Goal: Task Accomplishment & Management: Complete application form

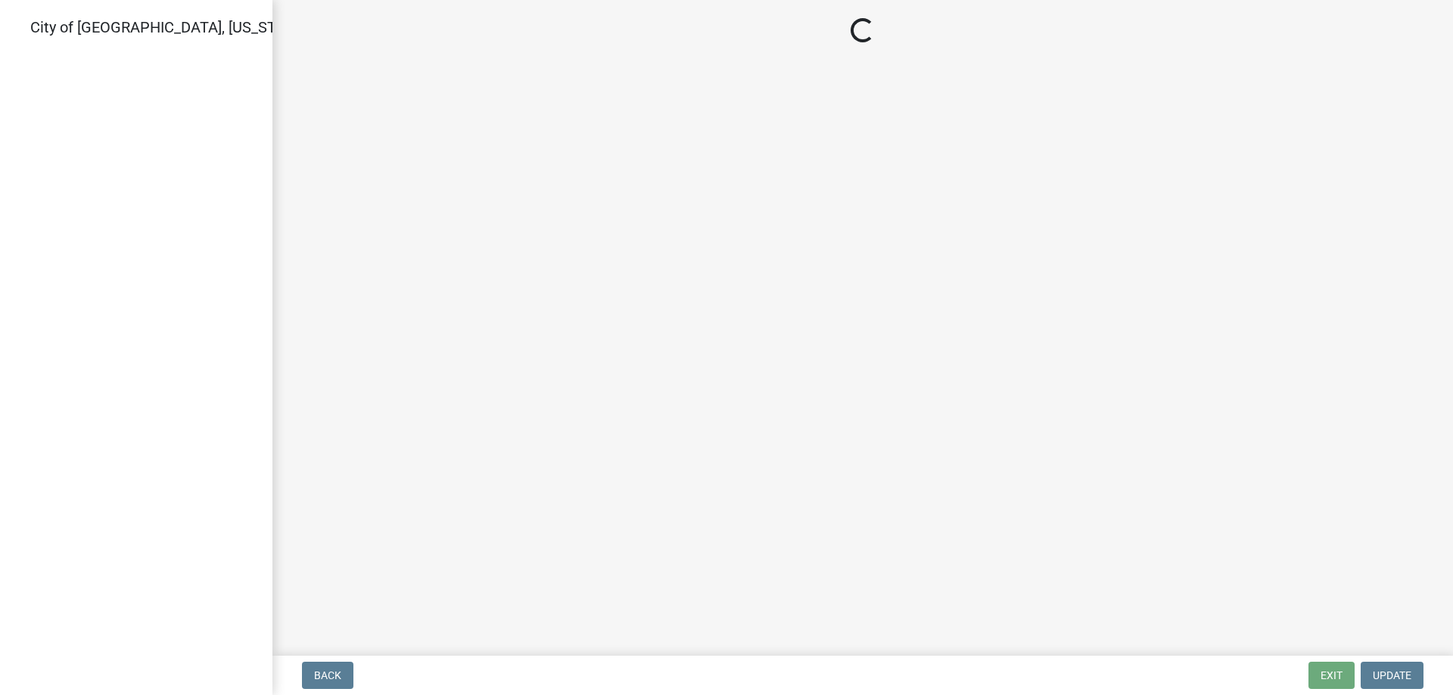
select select "805d55ac-e238-4e04-8f8e-acc067f36c3e"
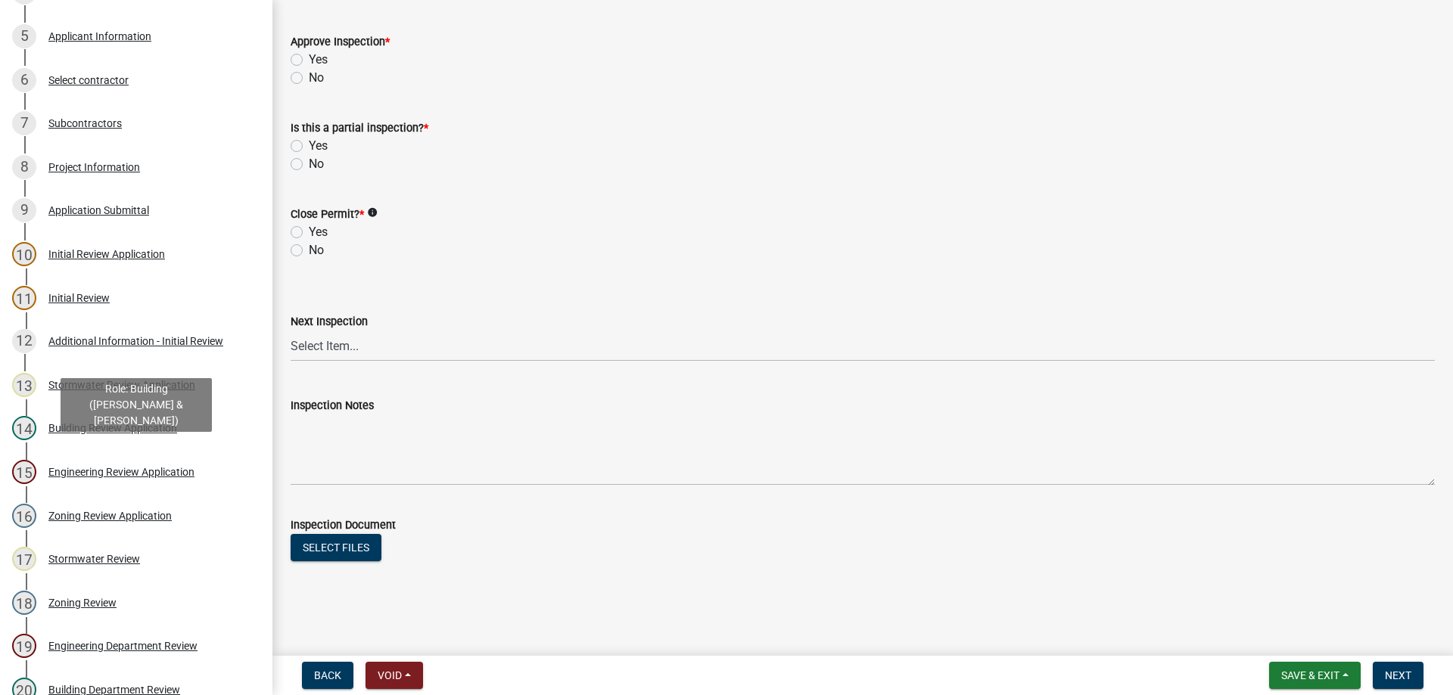
scroll to position [185, 0]
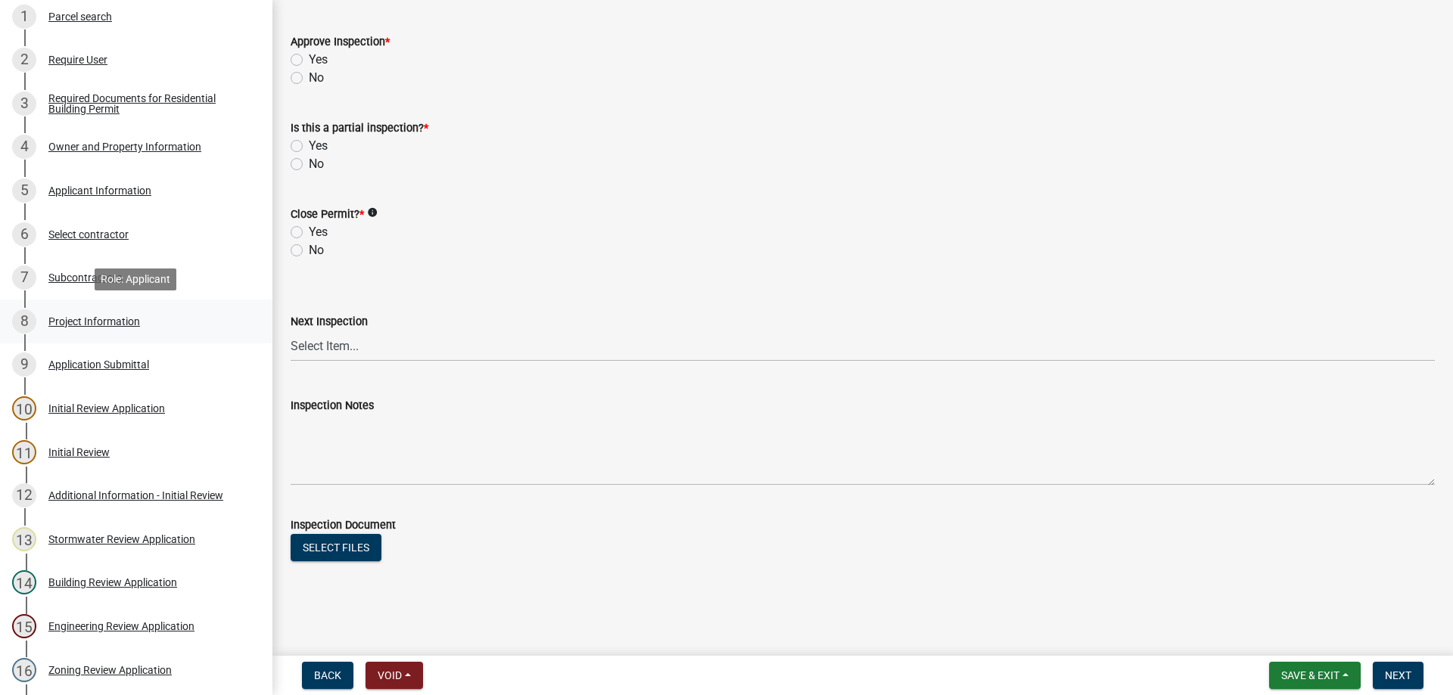
click at [77, 319] on div "Project Information" at bounding box center [94, 321] width 92 height 11
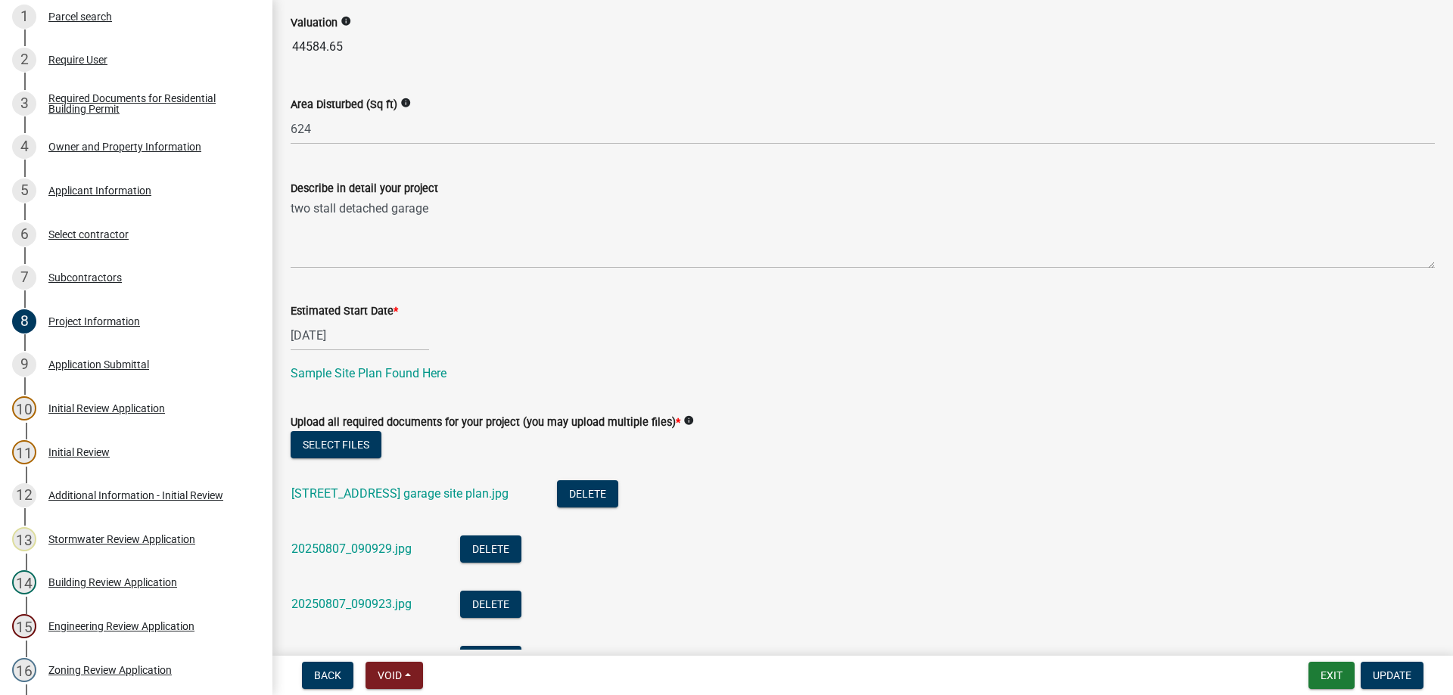
scroll to position [345, 0]
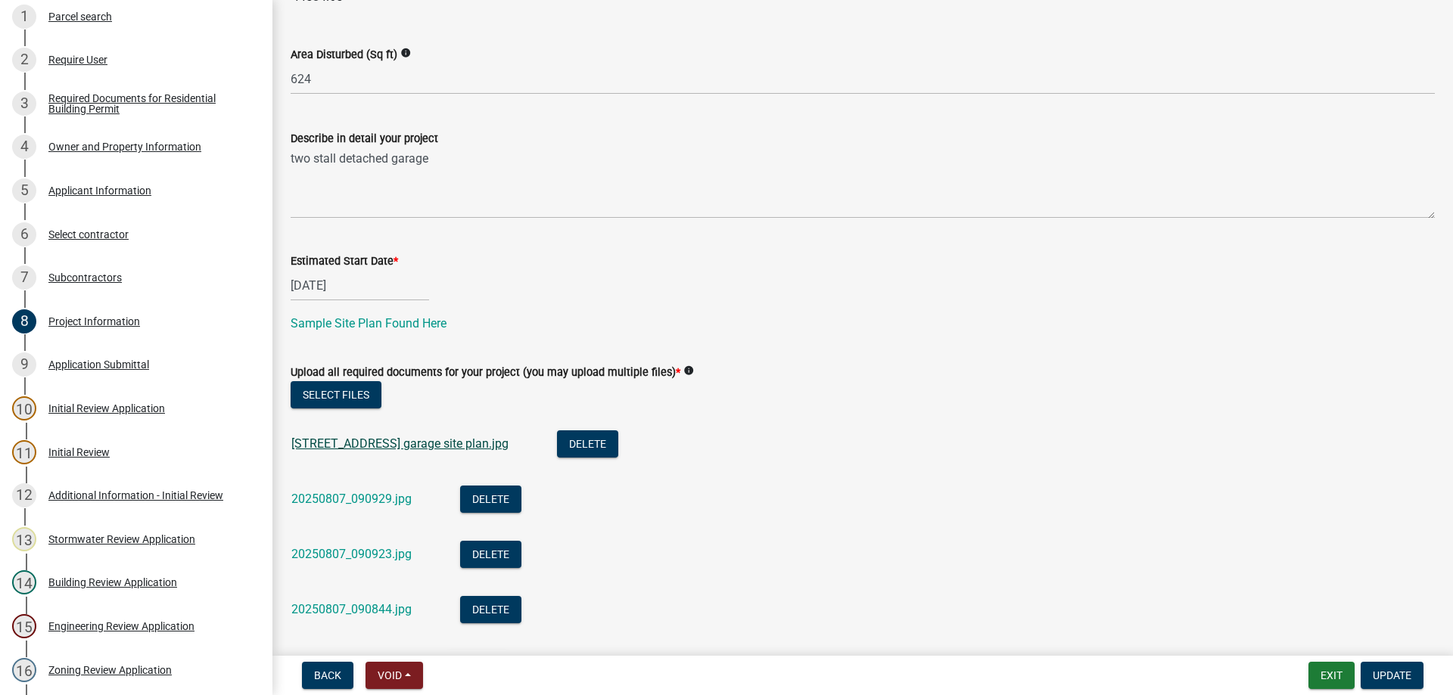
click at [415, 443] on link "1114 N Garden garage site plan.jpg" at bounding box center [399, 444] width 217 height 14
click at [379, 504] on link "20250807_090929.jpg" at bounding box center [351, 499] width 120 height 14
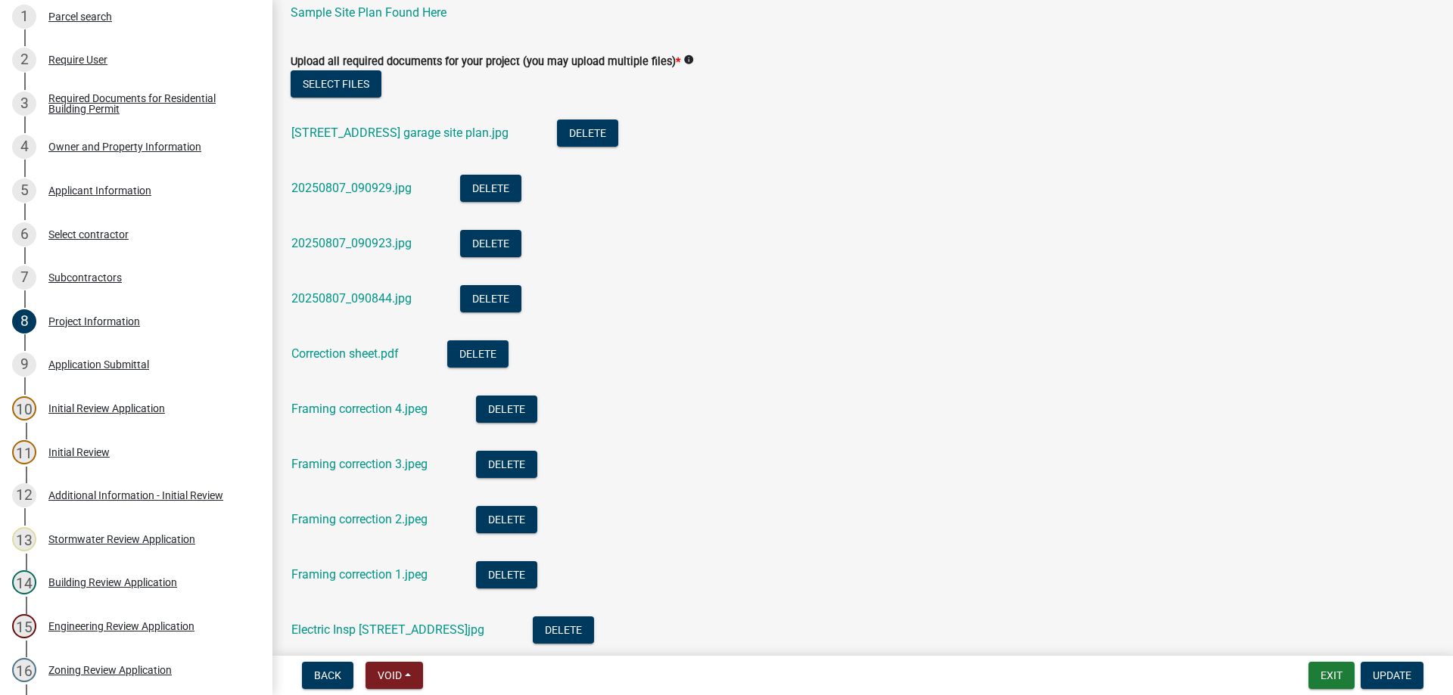
scroll to position [763, 0]
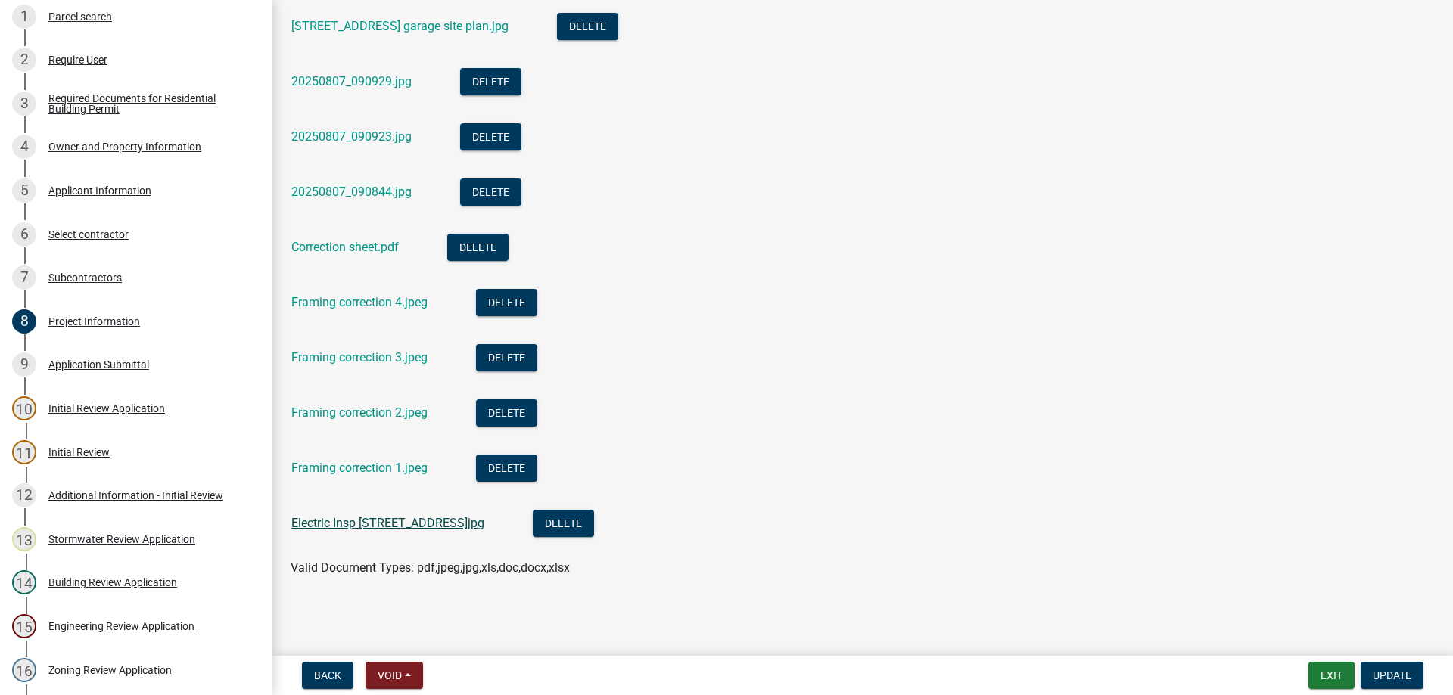
click at [381, 520] on link "Electric Insp 1114 N Garden.jpg" at bounding box center [387, 523] width 193 height 14
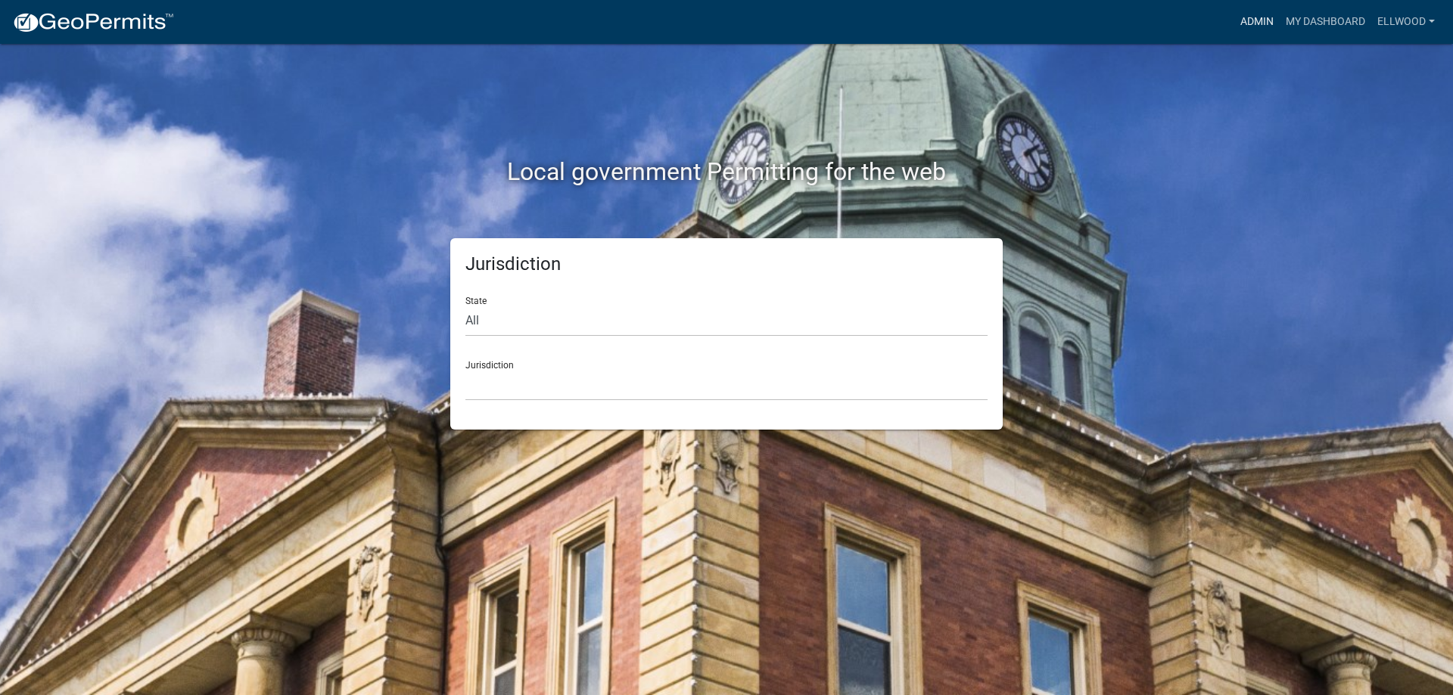
click at [1248, 14] on link "Admin" at bounding box center [1256, 22] width 45 height 29
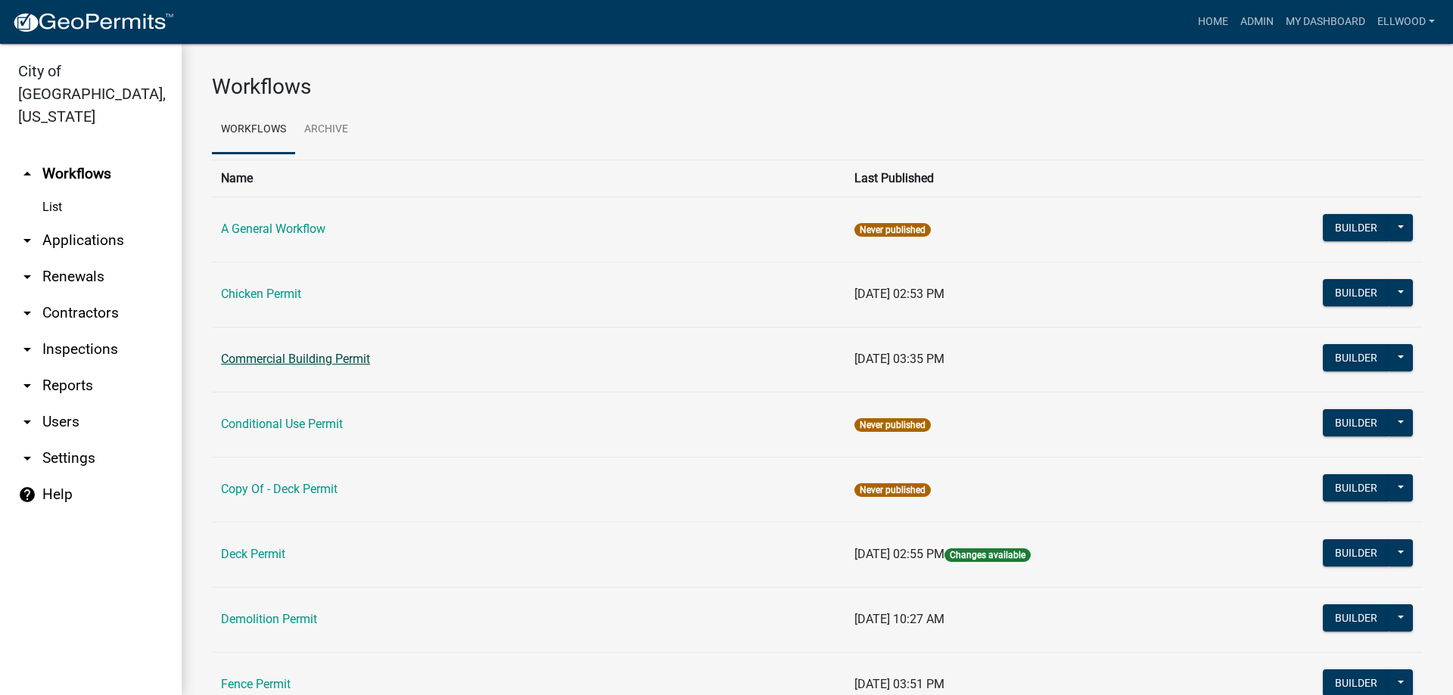
click at [315, 353] on link "Commercial Building Permit" at bounding box center [295, 359] width 149 height 14
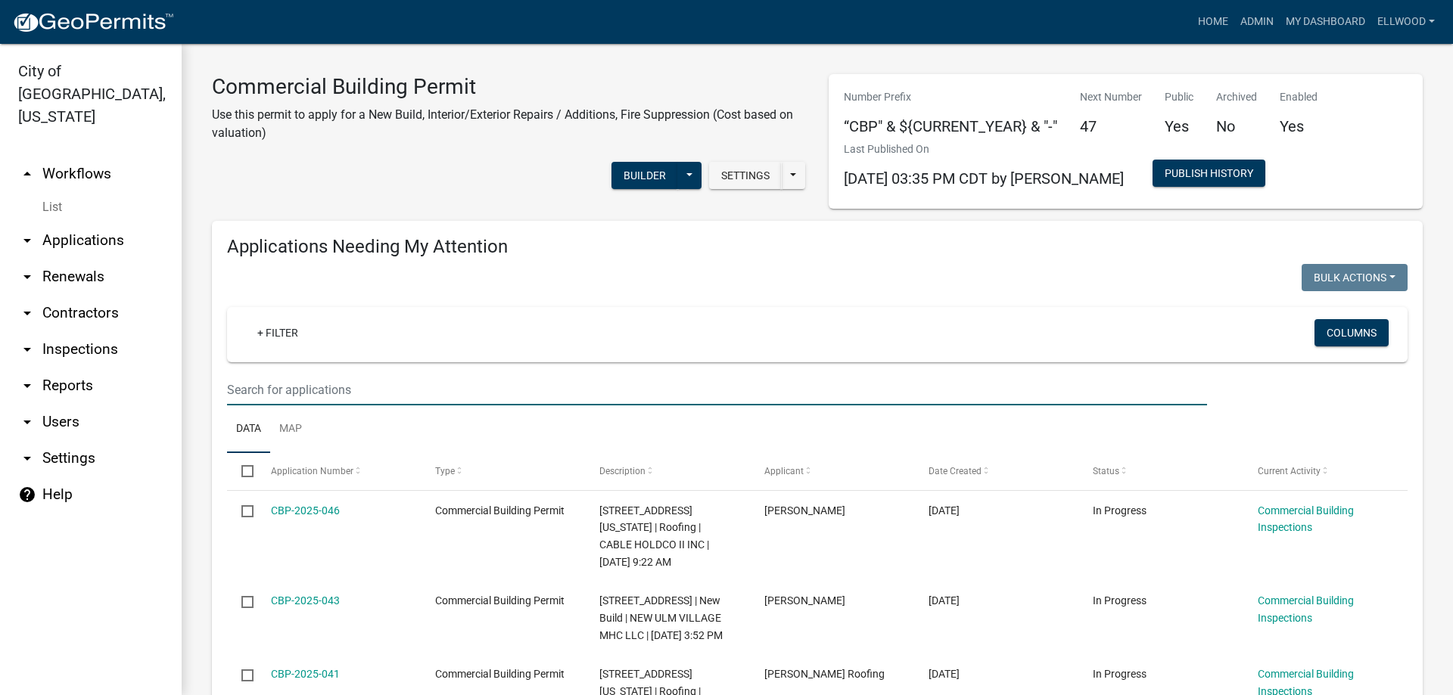
click at [272, 378] on input "text" at bounding box center [717, 390] width 980 height 31
type input "highland"
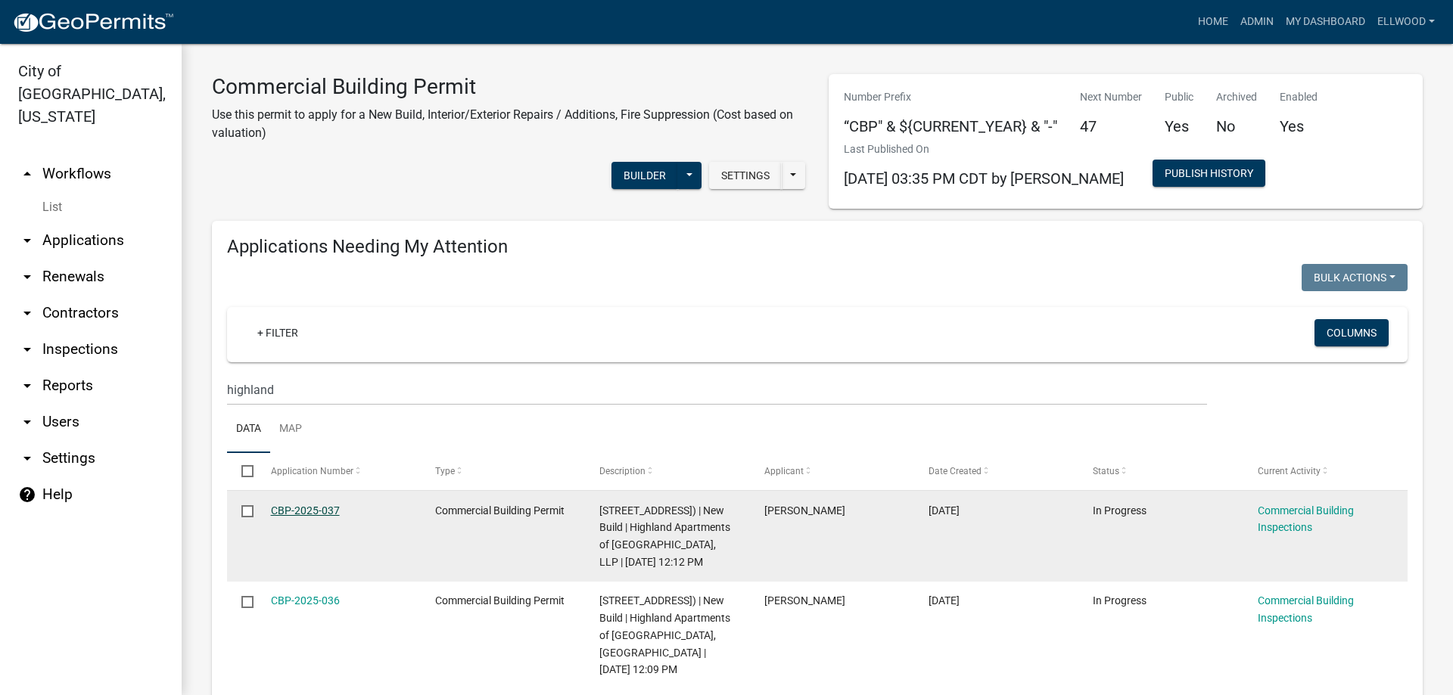
click at [331, 509] on link "CBP-2025-037" at bounding box center [305, 511] width 69 height 12
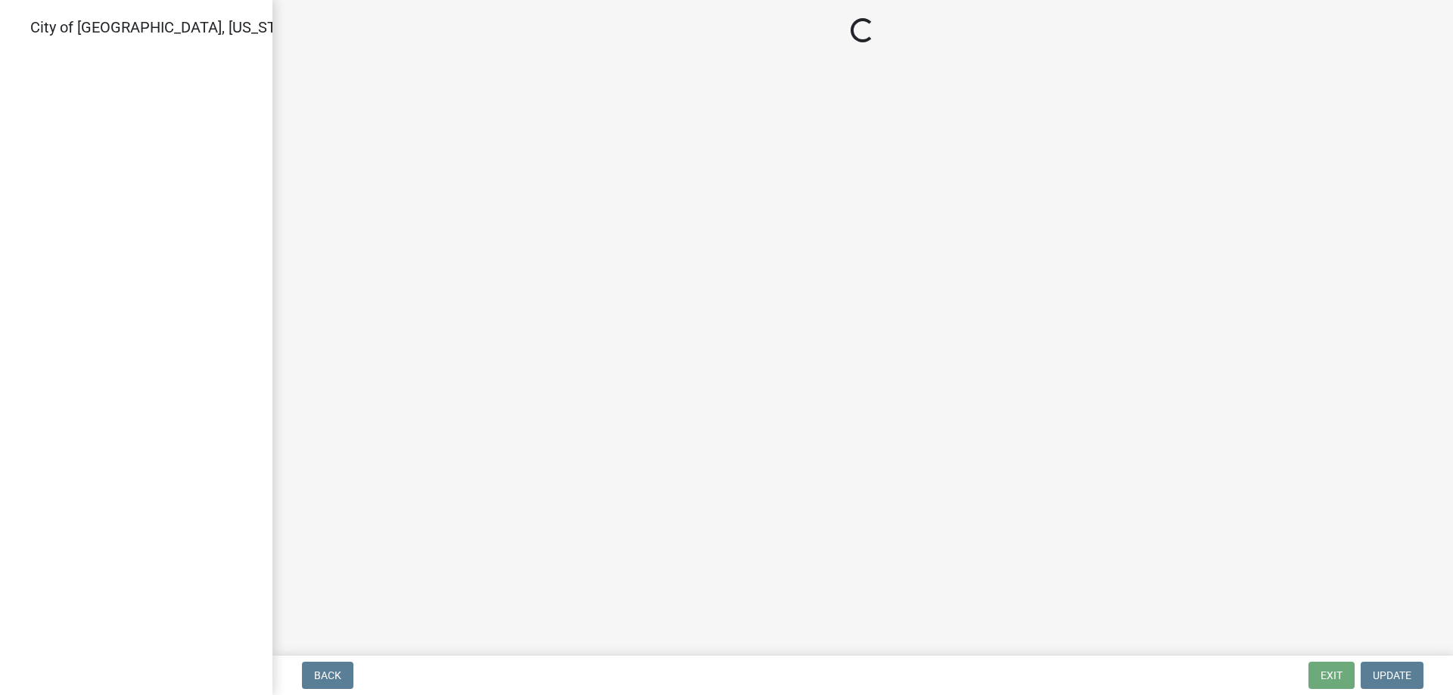
select select "805d55ac-e238-4e04-8f8e-acc067f36c3e"
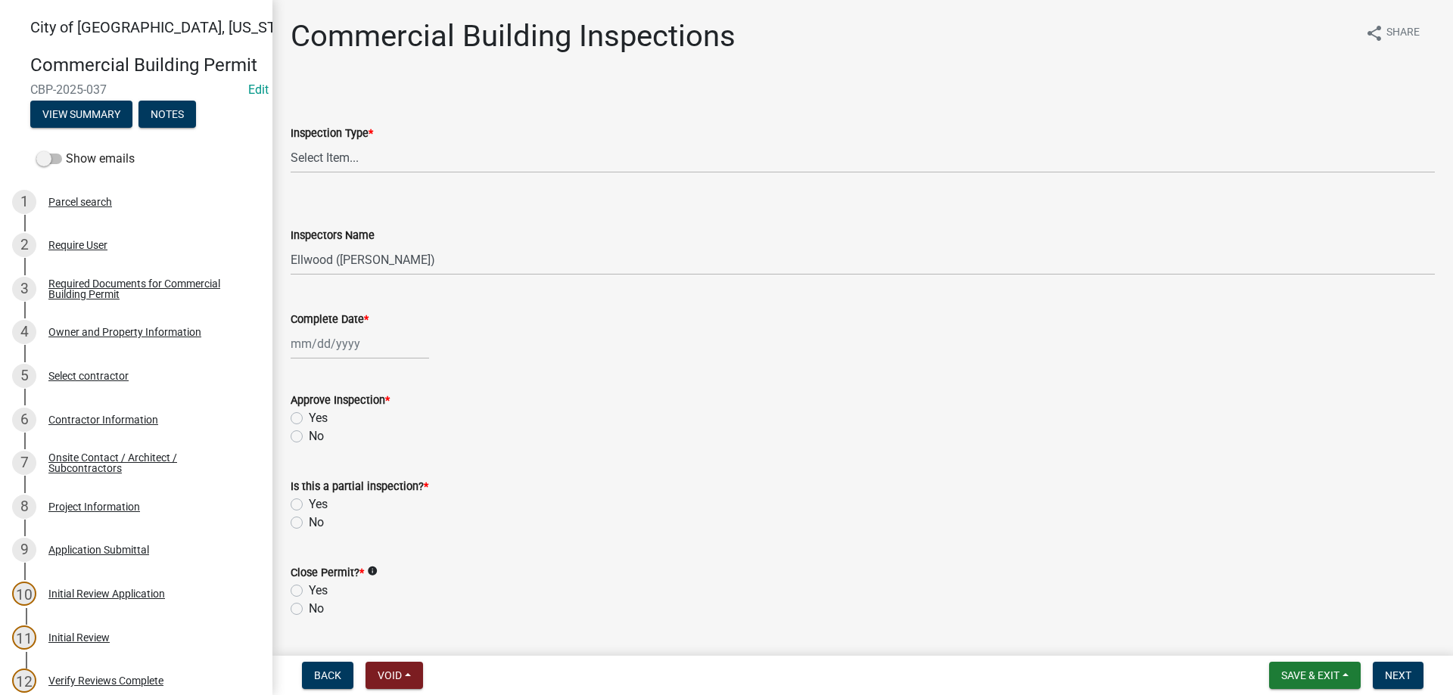
click at [359, 347] on input "Complete Date *" at bounding box center [360, 343] width 138 height 31
select select "10"
select select "2025"
click at [310, 480] on div "13" at bounding box center [306, 473] width 24 height 24
type input "[DATE]"
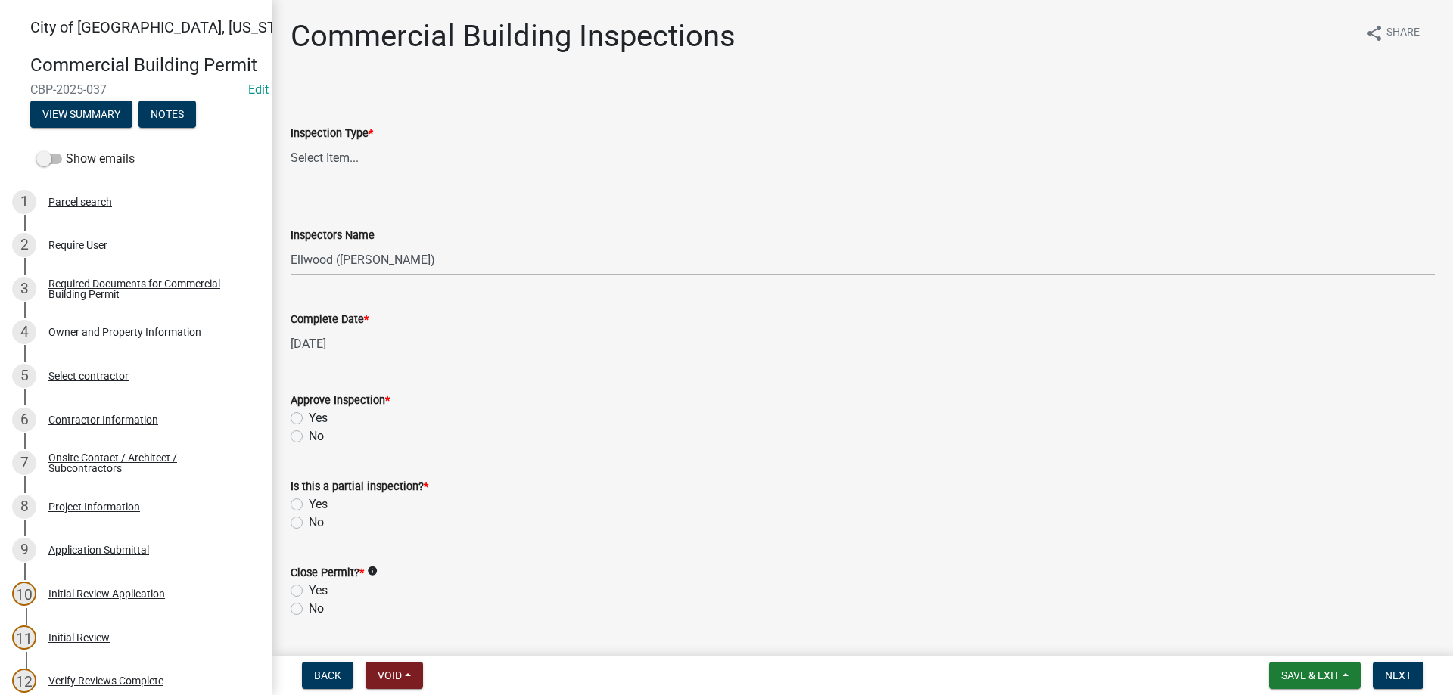
click at [309, 418] on label "Yes" at bounding box center [318, 418] width 19 height 18
click at [309, 418] on input "Yes" at bounding box center [314, 414] width 10 height 10
radio input "true"
click at [309, 522] on label "No" at bounding box center [316, 523] width 15 height 18
click at [309, 522] on input "No" at bounding box center [314, 519] width 10 height 10
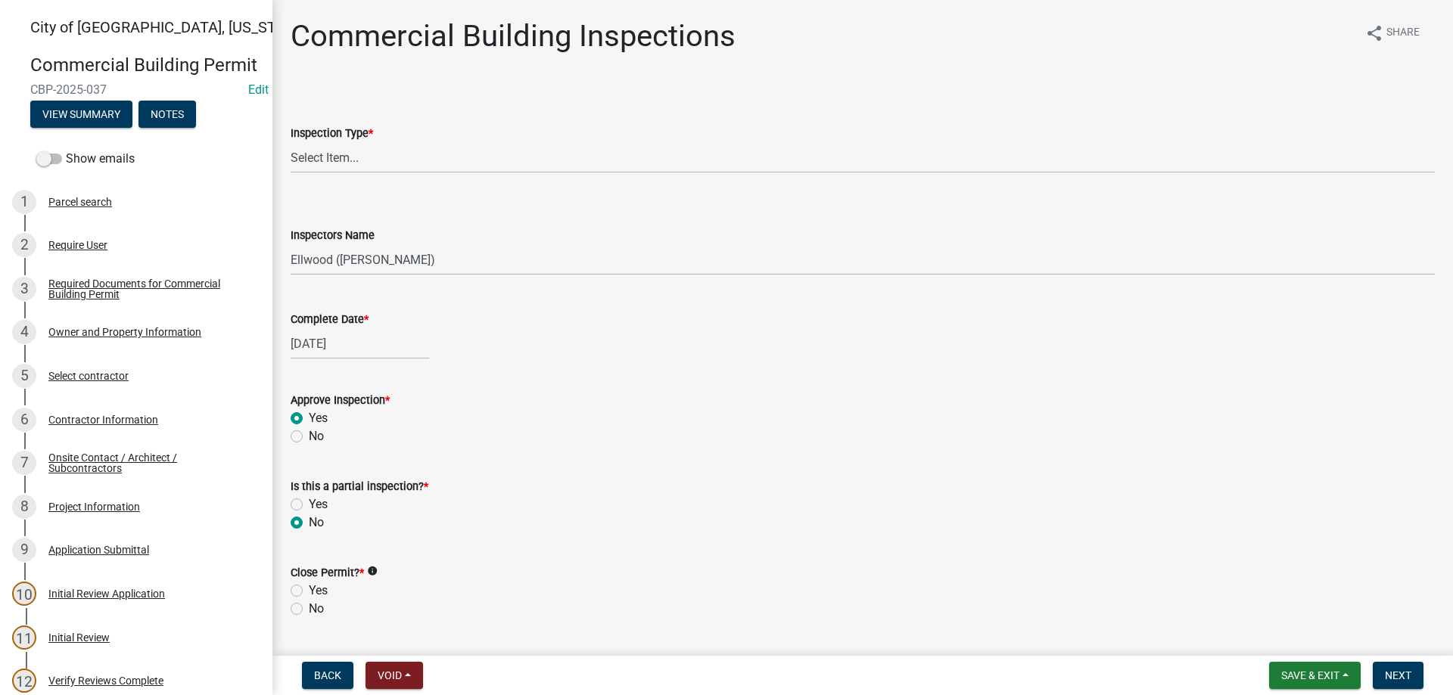
radio input "true"
click at [309, 608] on label "No" at bounding box center [316, 609] width 15 height 18
click at [309, 608] on input "No" at bounding box center [314, 605] width 10 height 10
radio input "true"
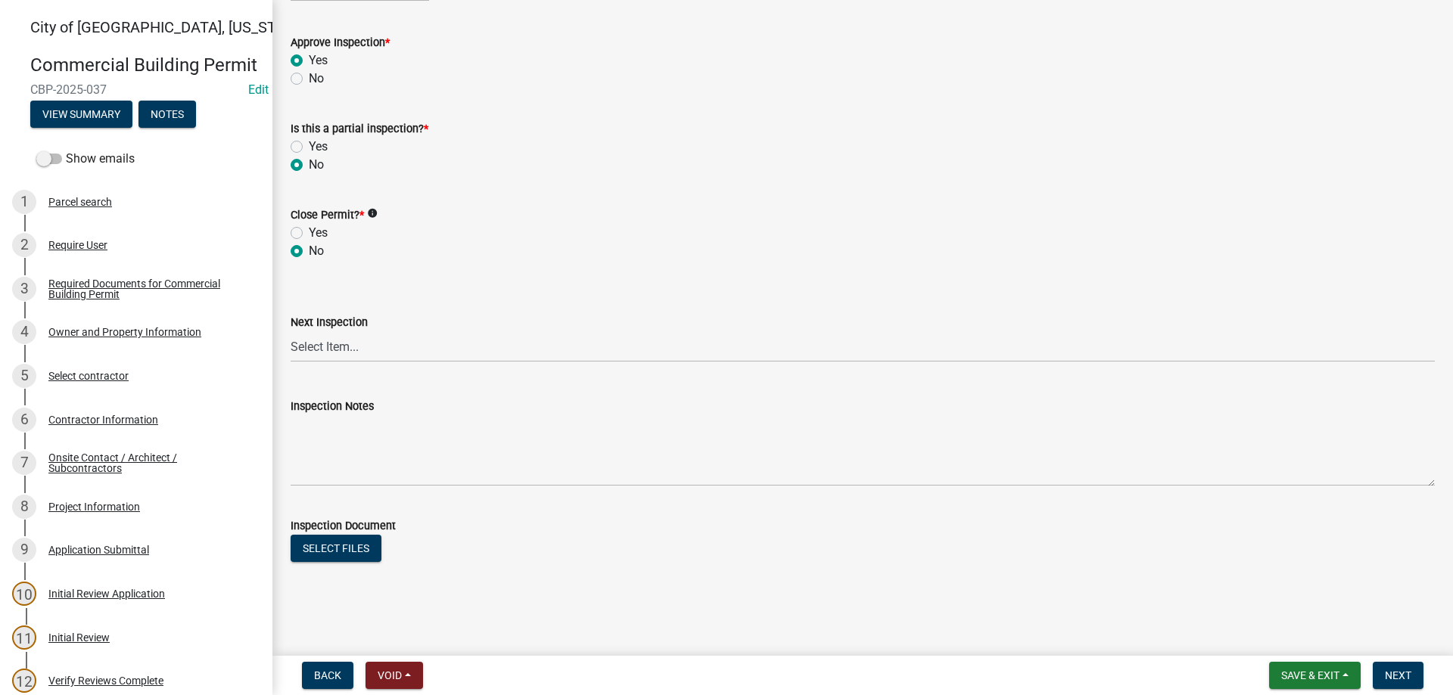
scroll to position [359, 0]
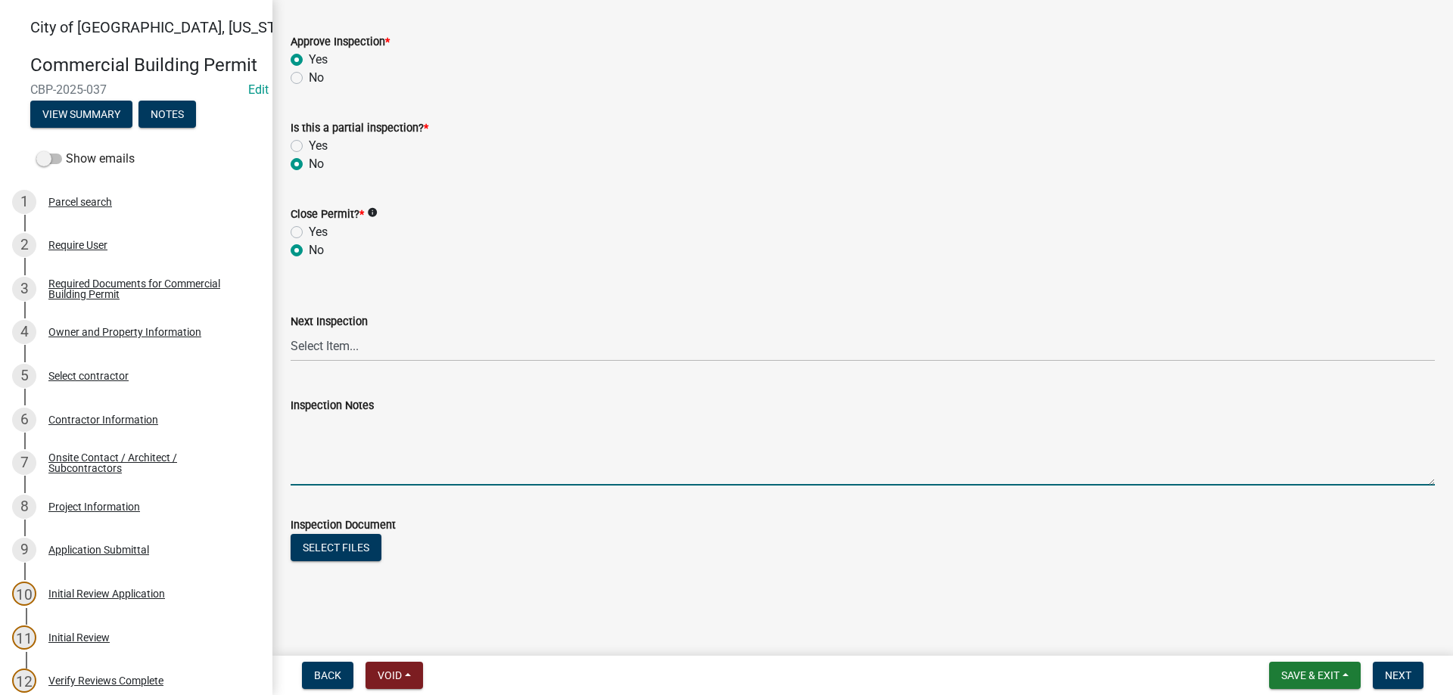
click at [328, 448] on textarea "Inspection Notes" at bounding box center [863, 450] width 1144 height 71
type textarea "Deep underground main"
click at [1391, 672] on span "Next" at bounding box center [1398, 676] width 26 height 12
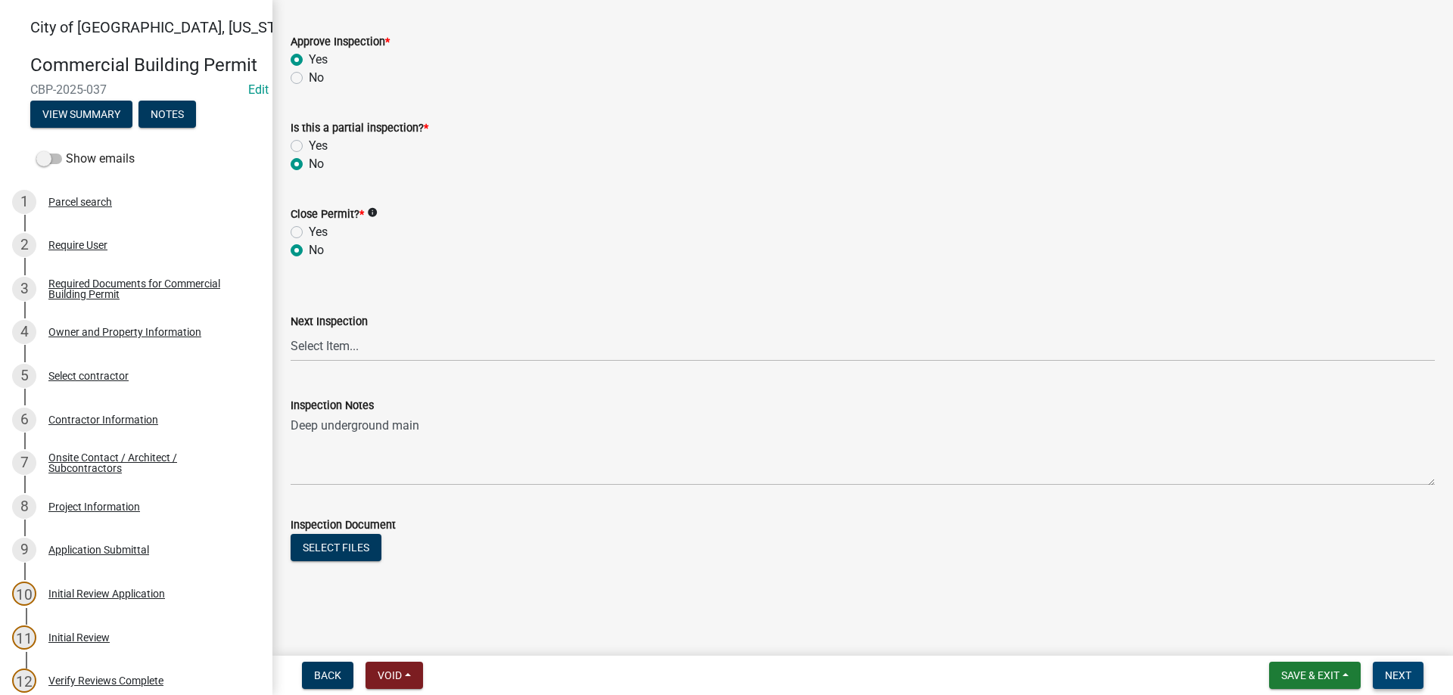
click at [1388, 677] on span "Next" at bounding box center [1398, 676] width 26 height 12
click at [1405, 673] on span "Next" at bounding box center [1398, 676] width 26 height 12
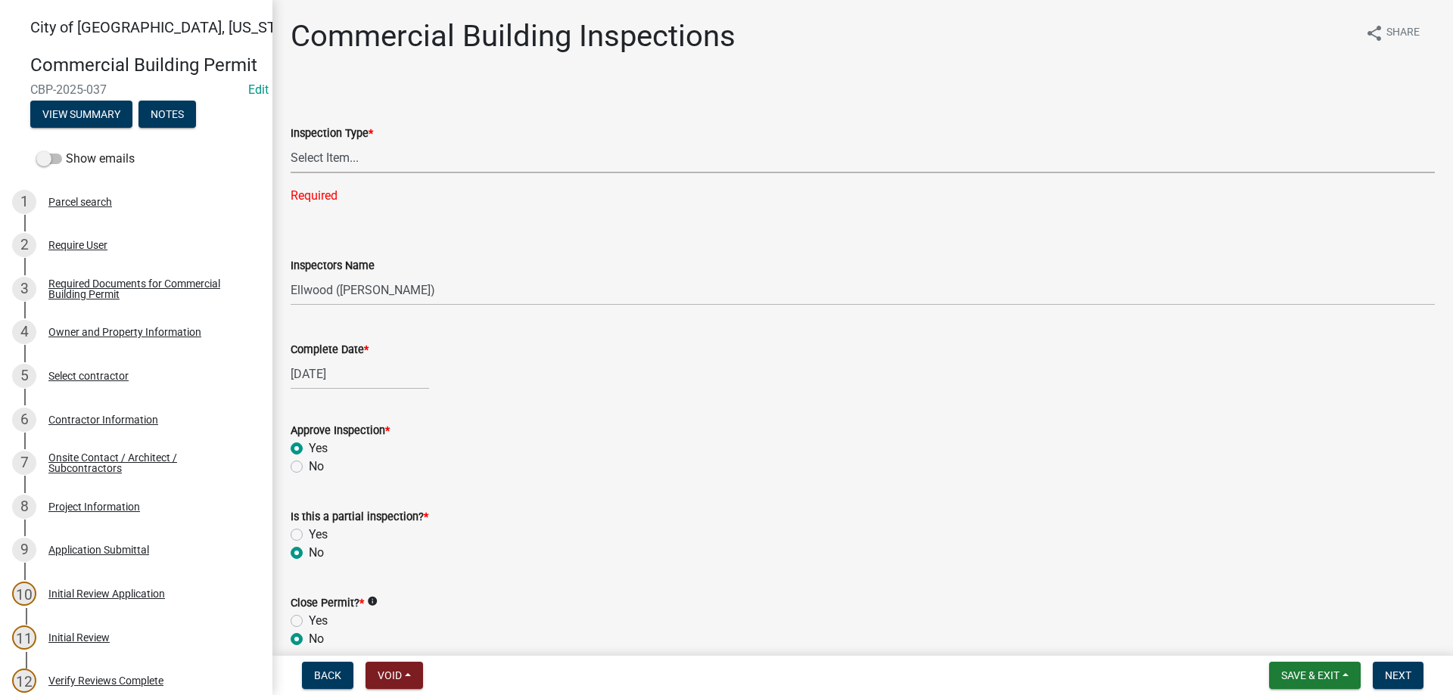
click at [291, 142] on select "Select Item... All Inspections Required 200 # 2Hr Hydro Test Meters (all) Attic…" at bounding box center [863, 157] width 1144 height 31
click option "Plumbing RI Underground" at bounding box center [0, 0] width 0 height 0
select select "e47e4241-4a59-4083-9ed5-66744baabc3a"
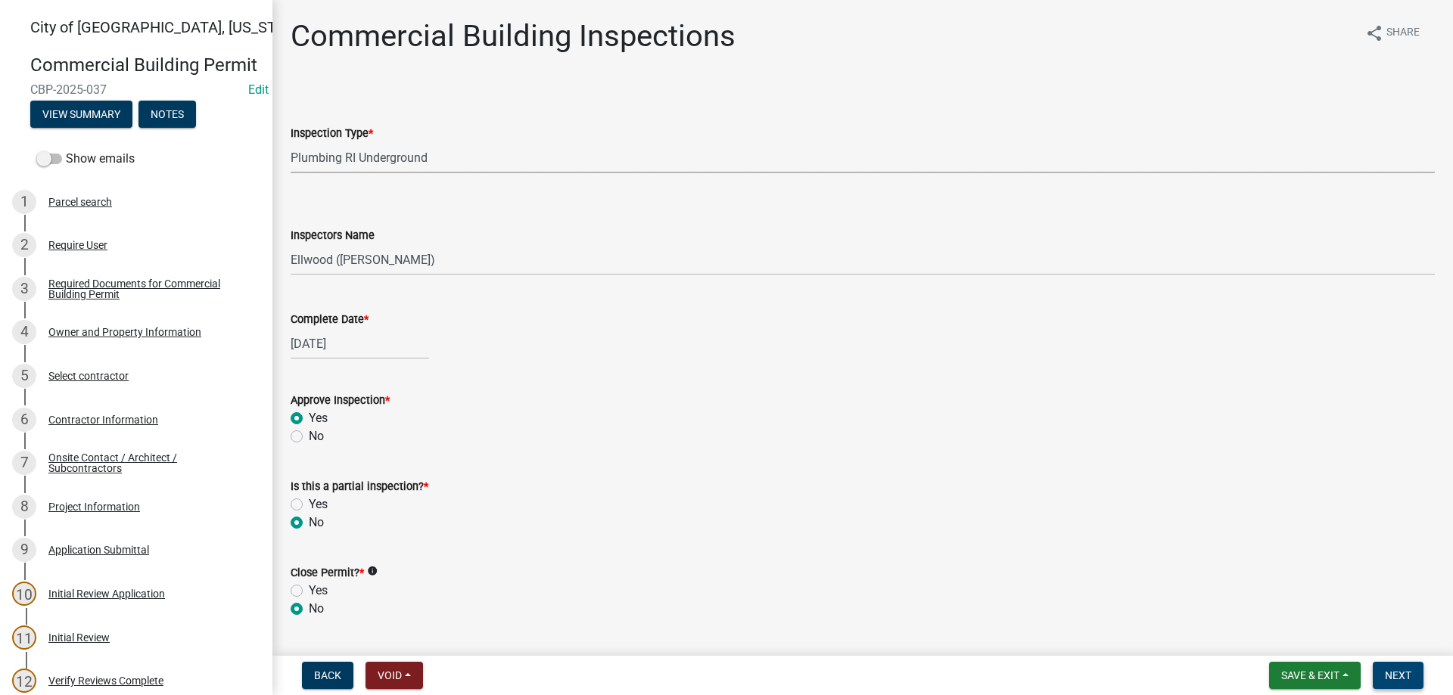
click at [1407, 676] on span "Next" at bounding box center [1398, 676] width 26 height 12
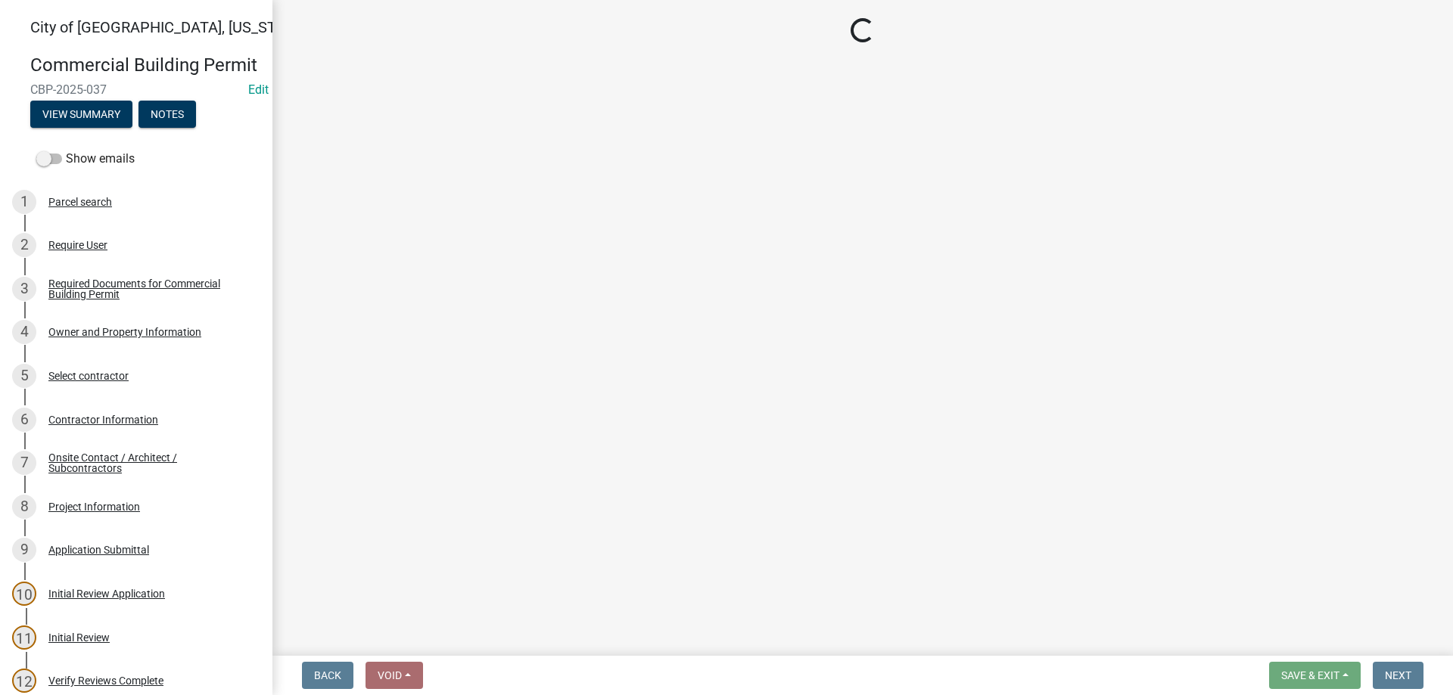
select select "805d55ac-e238-4e04-8f8e-acc067f36c3e"
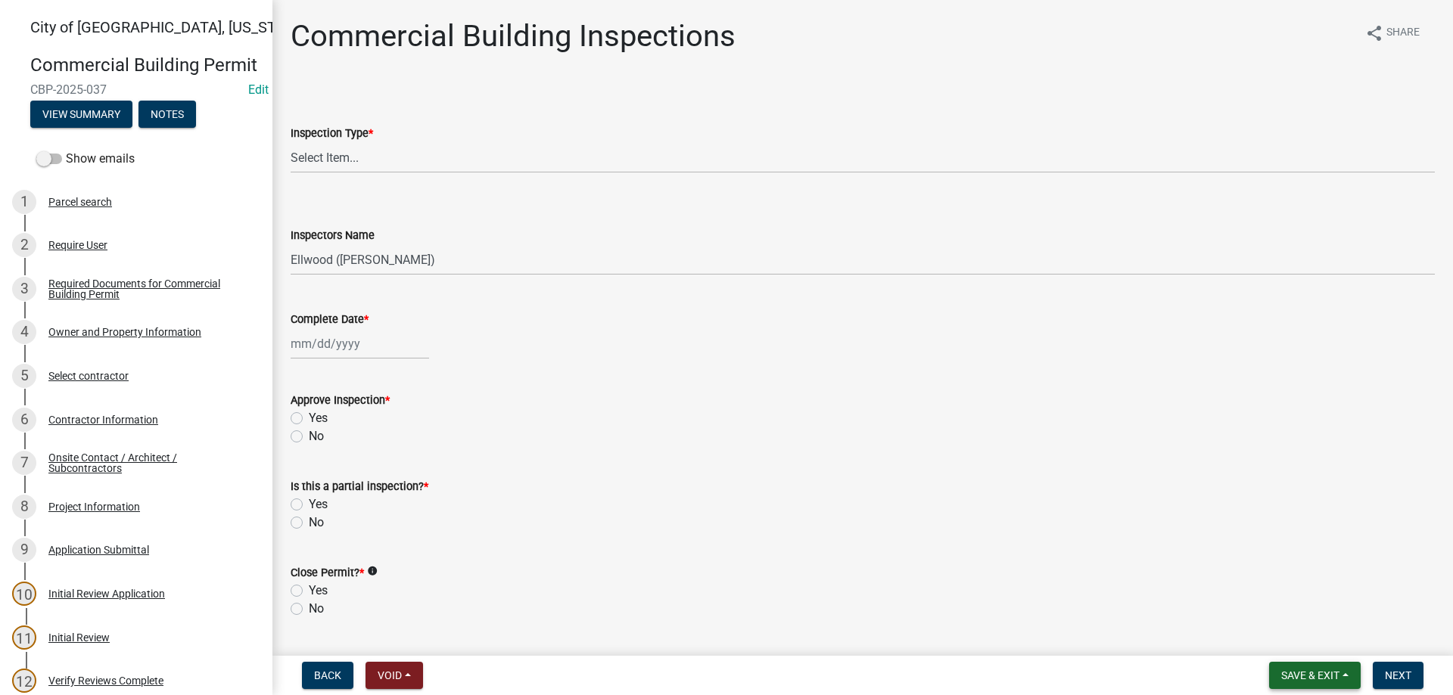
click at [1307, 673] on span "Save & Exit" at bounding box center [1310, 676] width 58 height 12
click at [1281, 638] on button "Save & Exit" at bounding box center [1299, 636] width 121 height 36
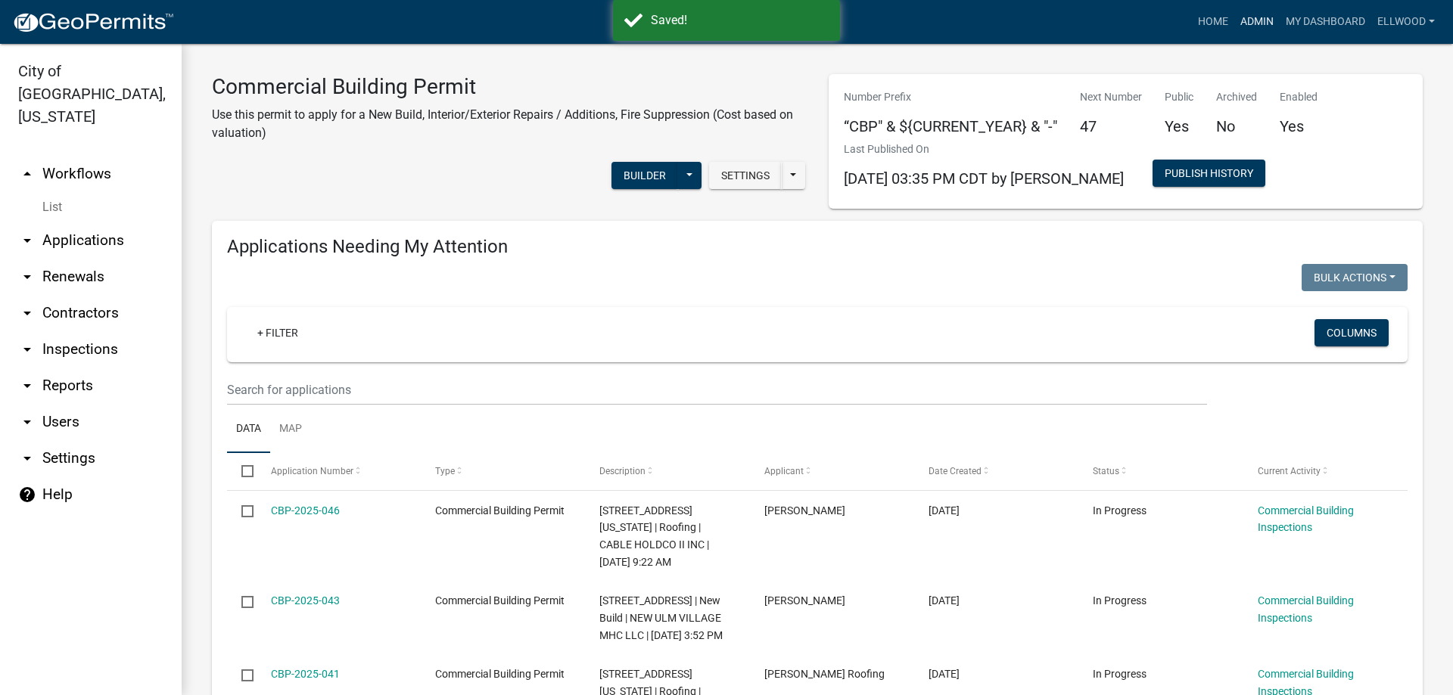
click at [1257, 11] on link "Admin" at bounding box center [1256, 22] width 45 height 29
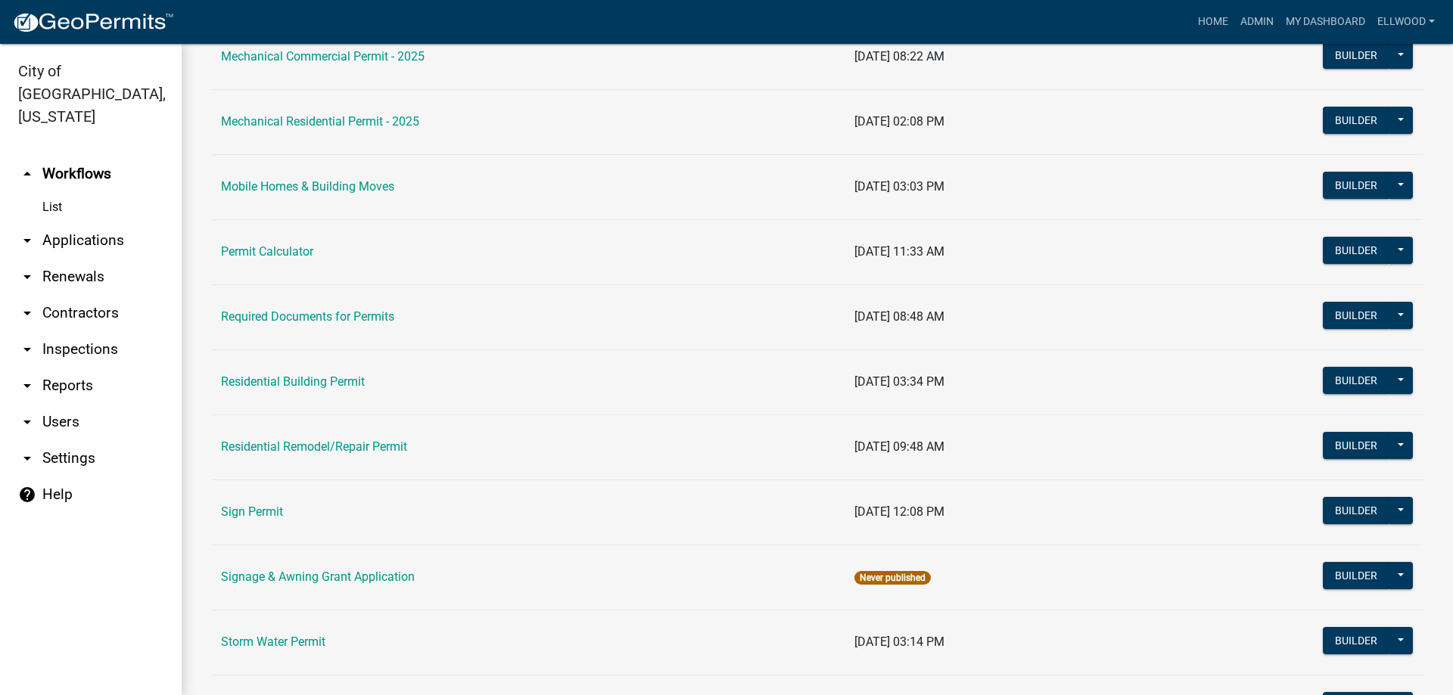
scroll to position [1035, 0]
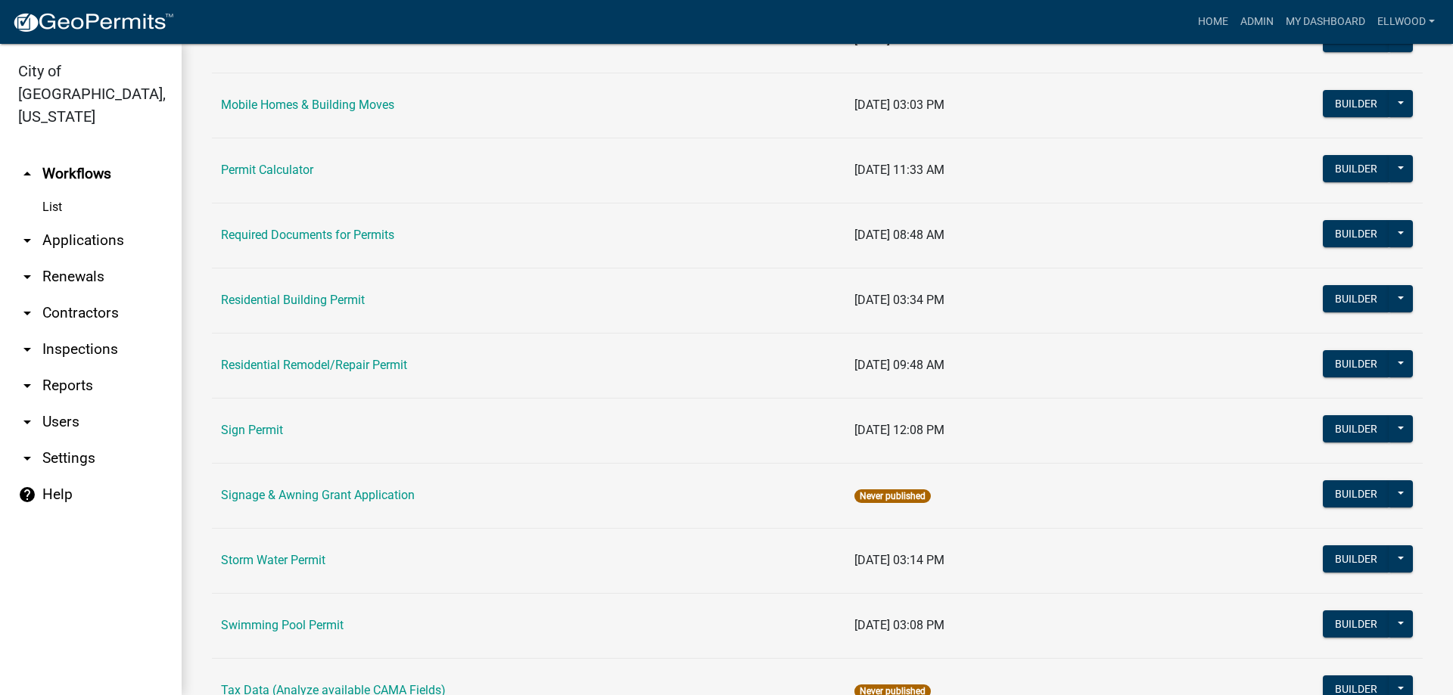
click at [309, 291] on td "Residential Building Permit" at bounding box center [528, 300] width 633 height 65
click at [310, 293] on td "Residential Building Permit" at bounding box center [528, 300] width 633 height 65
click at [310, 294] on link "Residential Building Permit" at bounding box center [293, 300] width 144 height 14
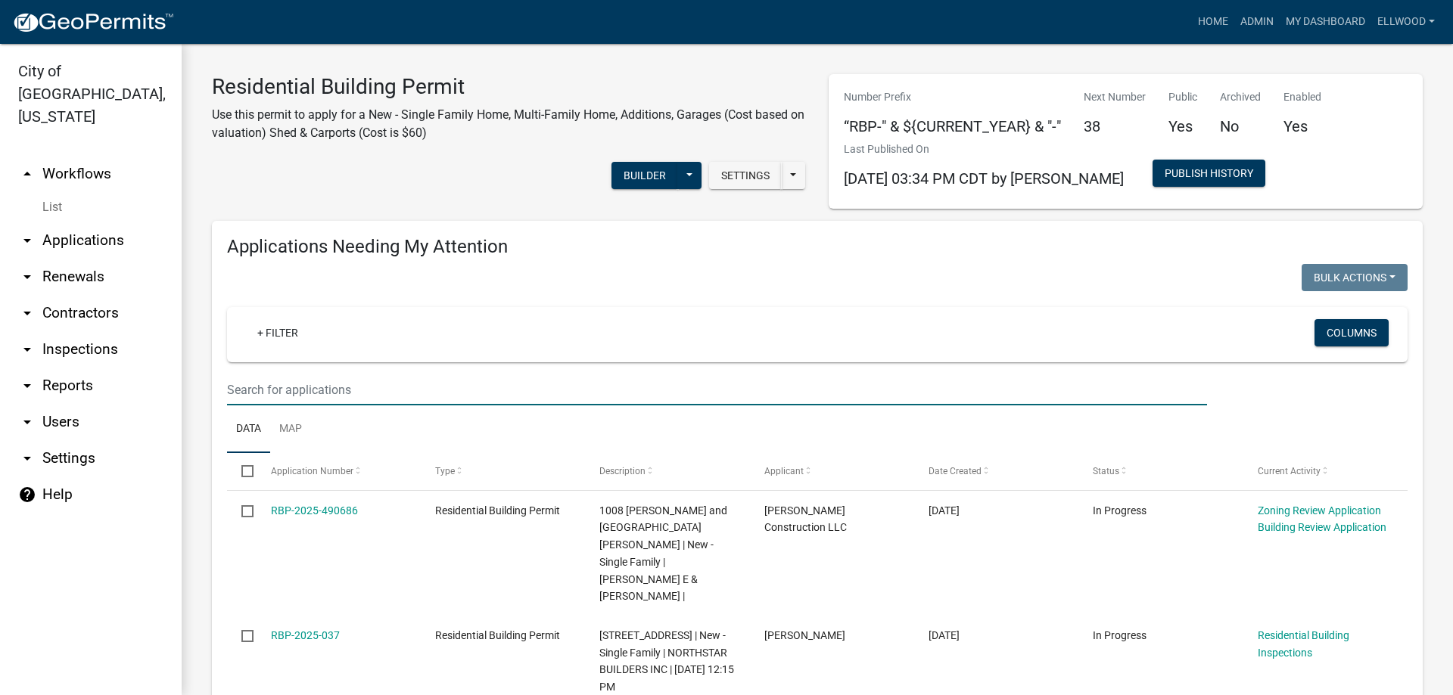
click at [281, 387] on input "text" at bounding box center [717, 390] width 980 height 31
type input "[US_STATE]"
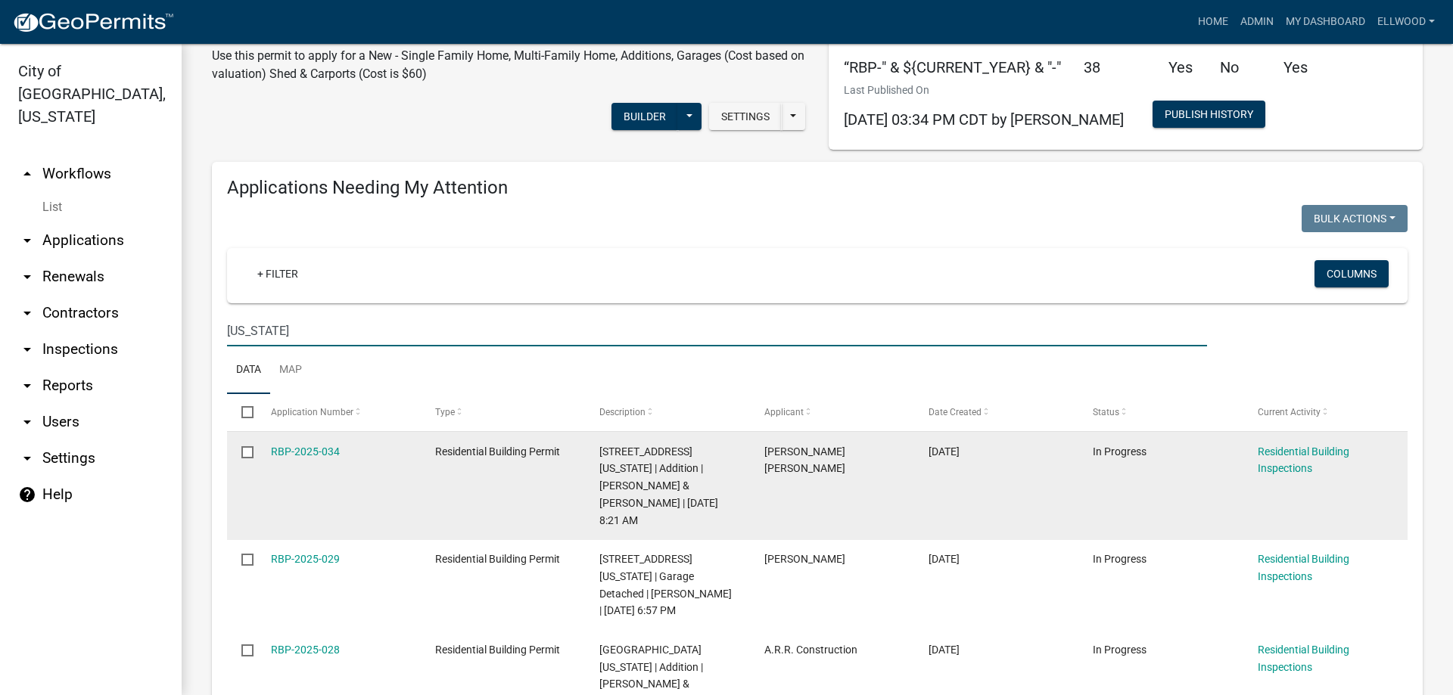
scroll to position [86, 0]
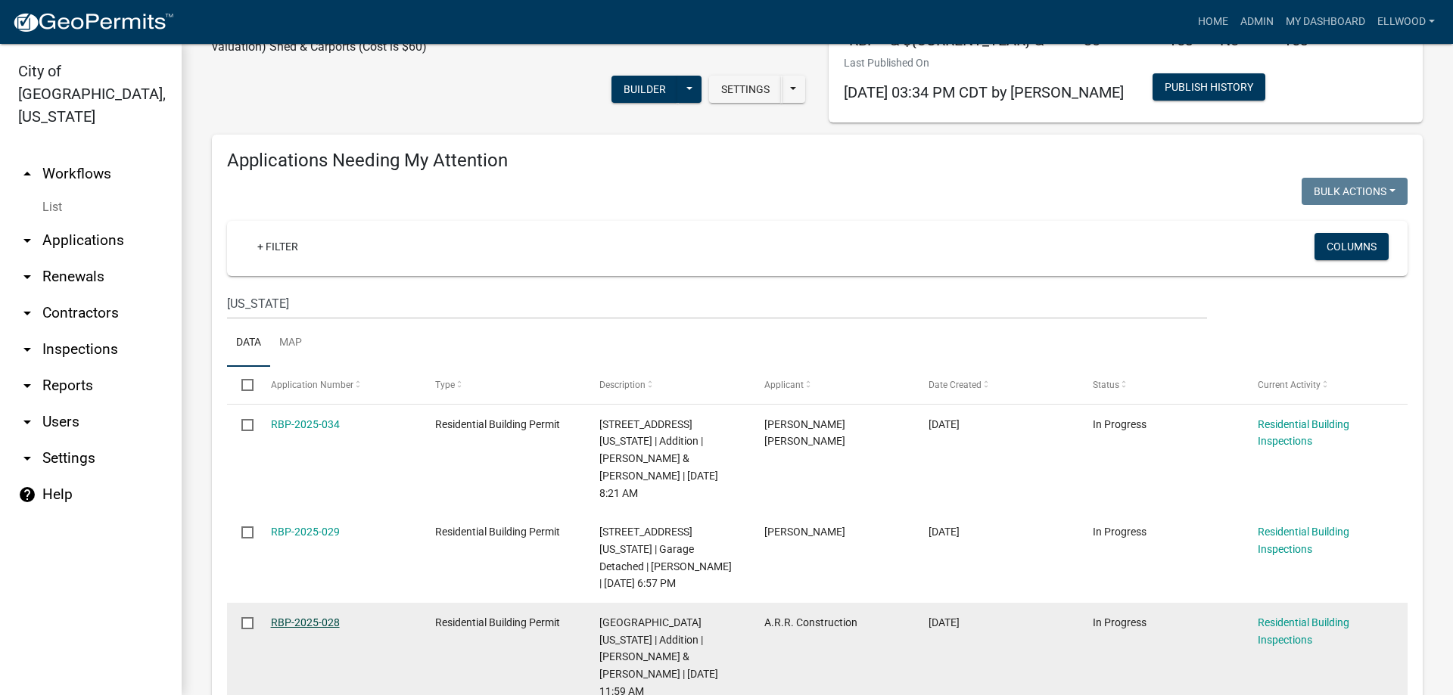
click at [313, 617] on link "RBP-2025-028" at bounding box center [305, 623] width 69 height 12
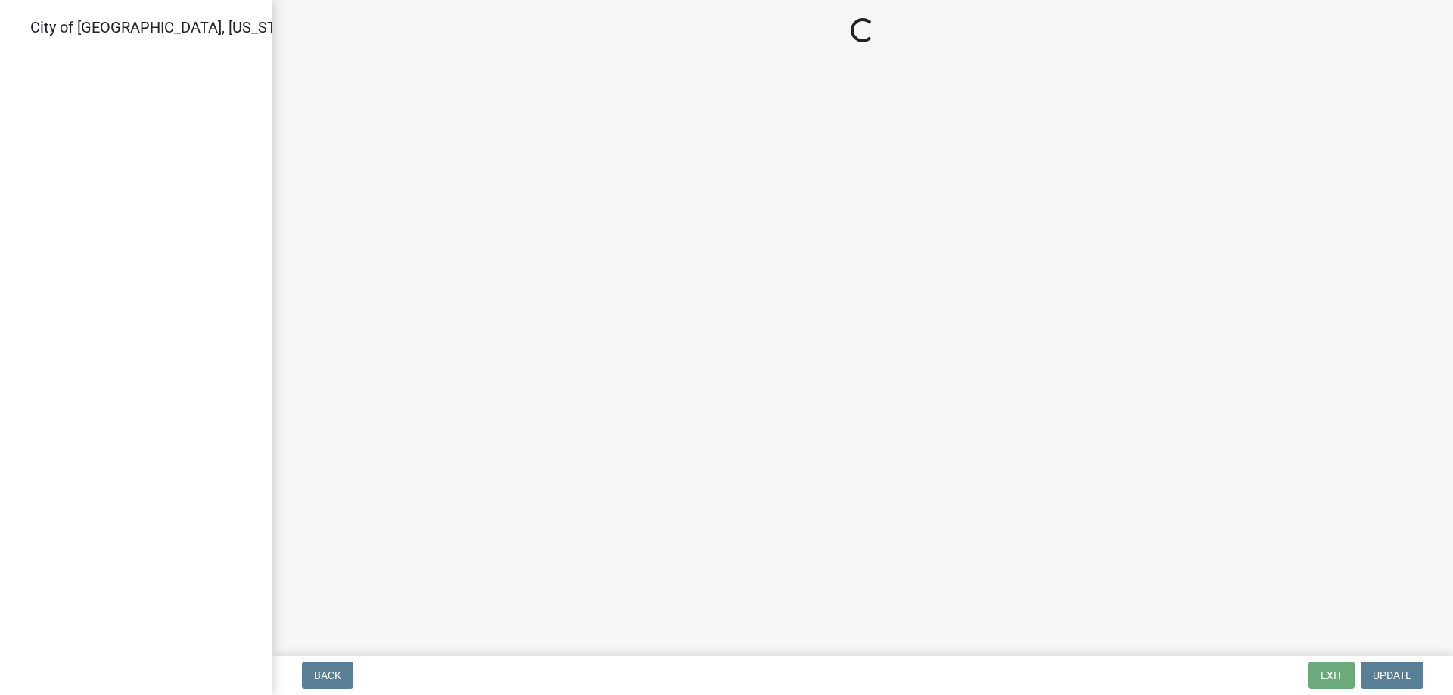
select select "805d55ac-e238-4e04-8f8e-acc067f36c3e"
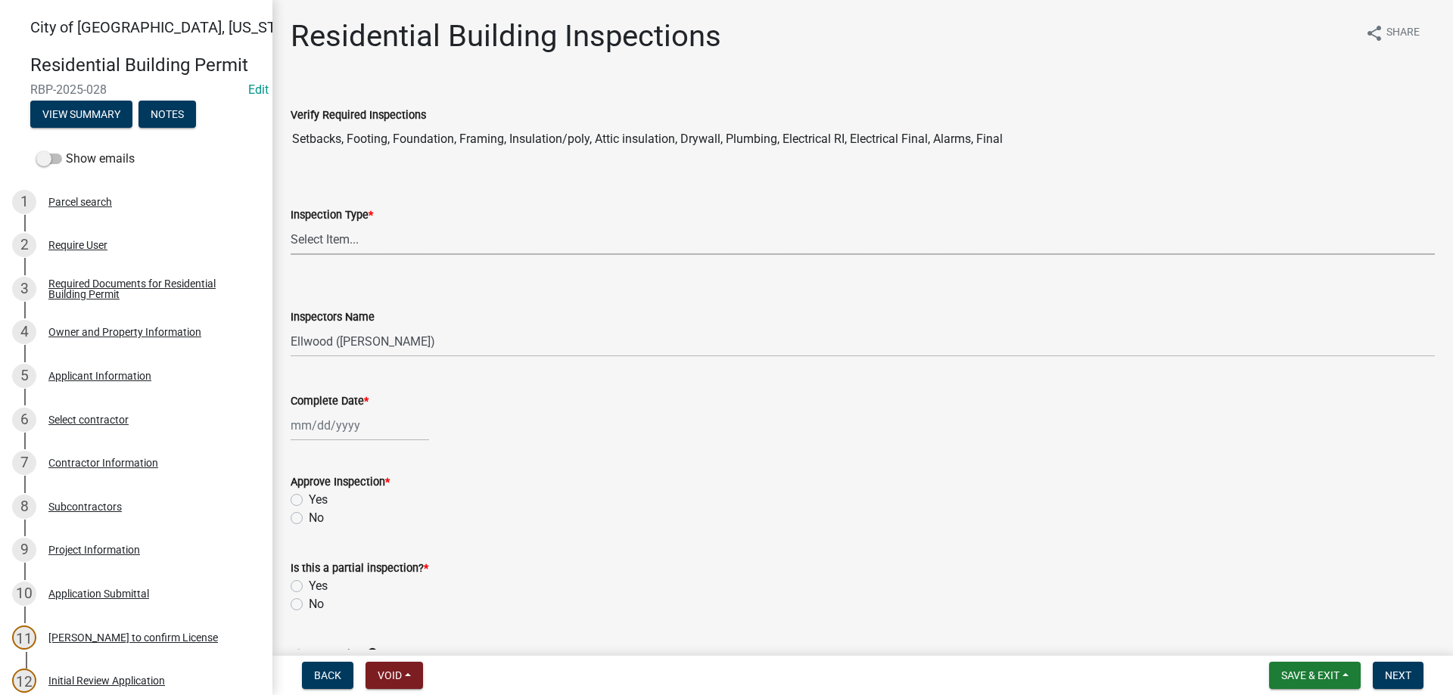
click at [291, 224] on select "Select Item... None All Inspections Required Energy Code Certificate Setback/So…" at bounding box center [863, 239] width 1144 height 31
click option "Framing" at bounding box center [0, 0] width 0 height 0
select select "12e8865c-491c-4f9a-93cd-ffff49d15e65"
click at [318, 434] on input "Complete Date *" at bounding box center [360, 425] width 138 height 31
select select "10"
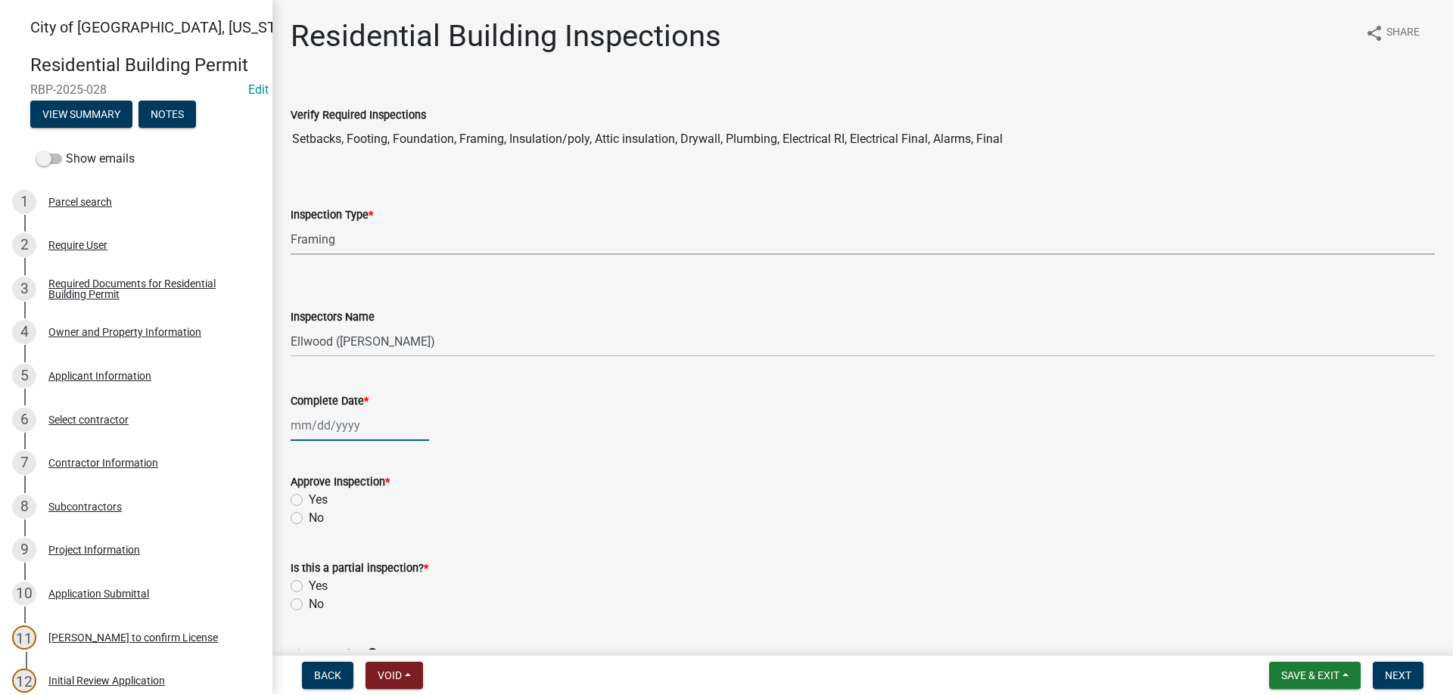
select select "2025"
click at [313, 551] on div "13" at bounding box center [306, 554] width 24 height 24
type input "[DATE]"
click at [309, 500] on label "Yes" at bounding box center [318, 500] width 19 height 18
click at [309, 500] on input "Yes" at bounding box center [314, 496] width 10 height 10
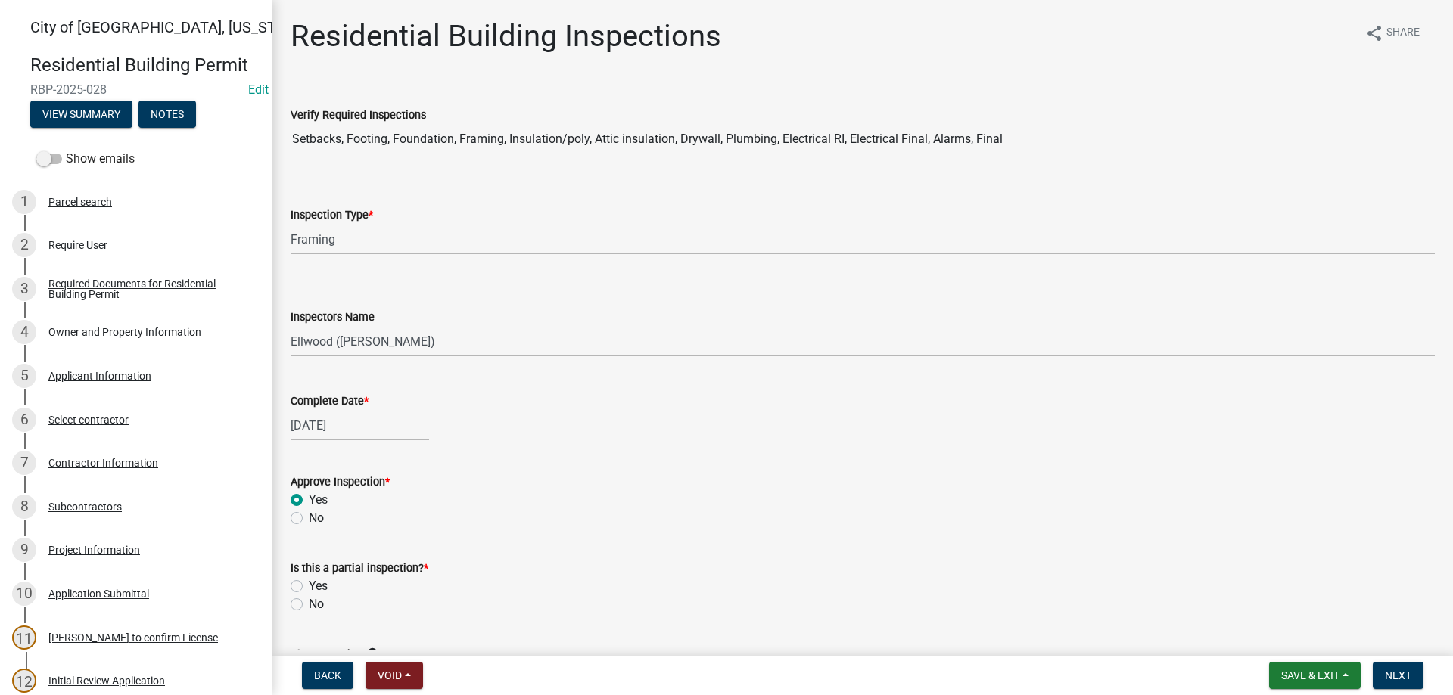
radio input "true"
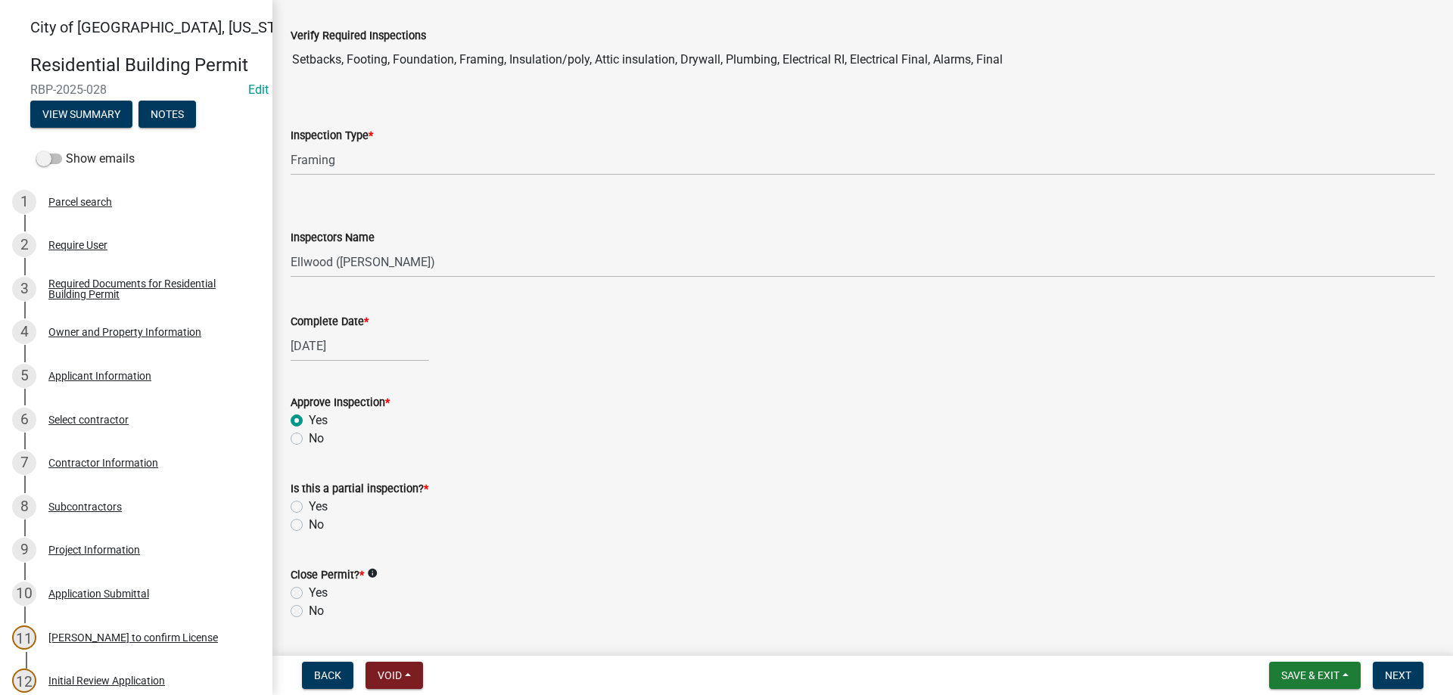
scroll to position [173, 0]
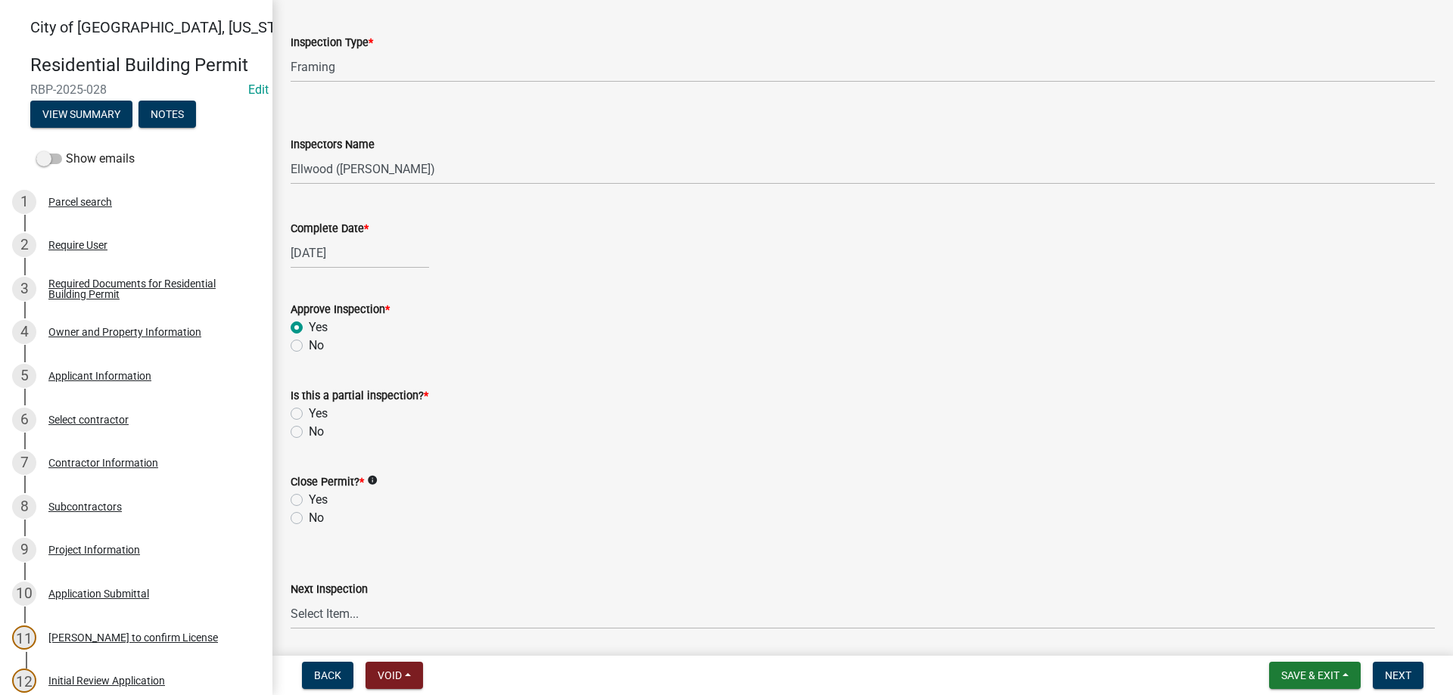
click at [309, 409] on label "Yes" at bounding box center [318, 414] width 19 height 18
click at [309, 409] on input "Yes" at bounding box center [314, 410] width 10 height 10
radio input "true"
click at [309, 514] on label "No" at bounding box center [316, 518] width 15 height 18
click at [309, 514] on input "No" at bounding box center [314, 514] width 10 height 10
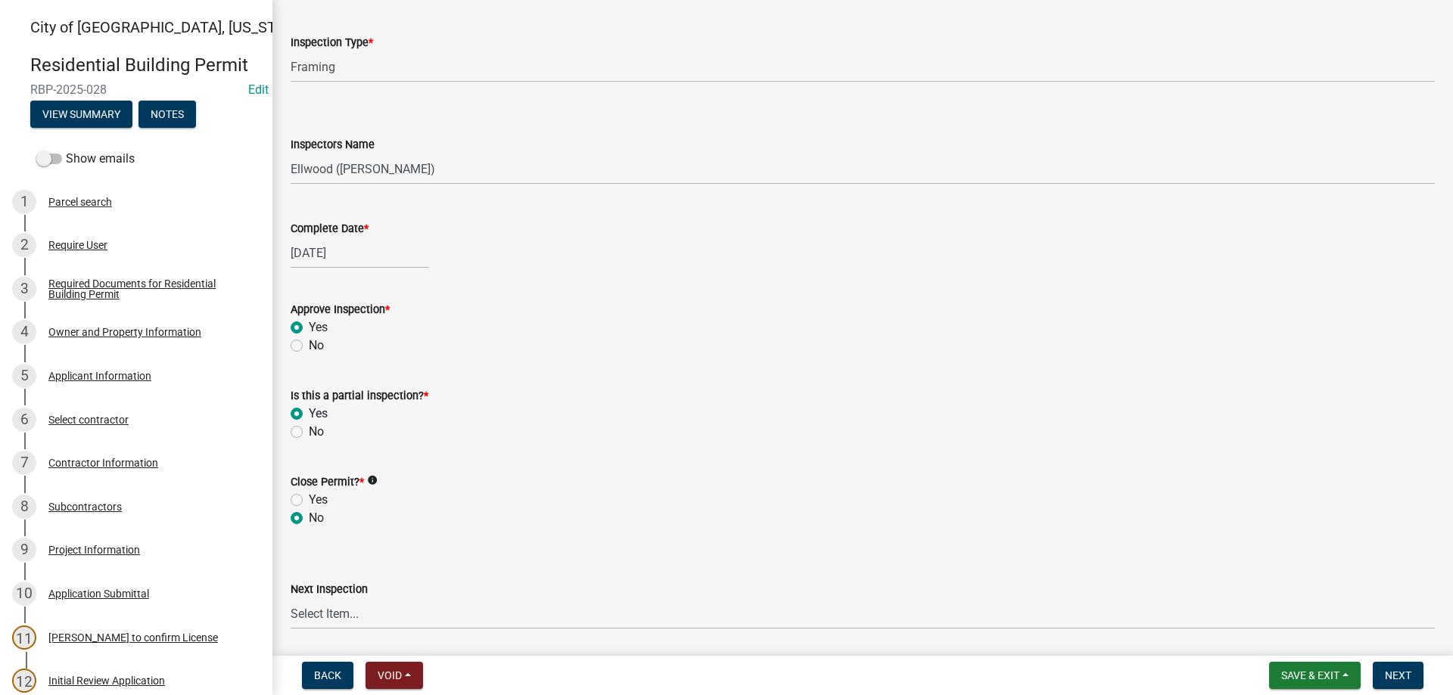
radio input "true"
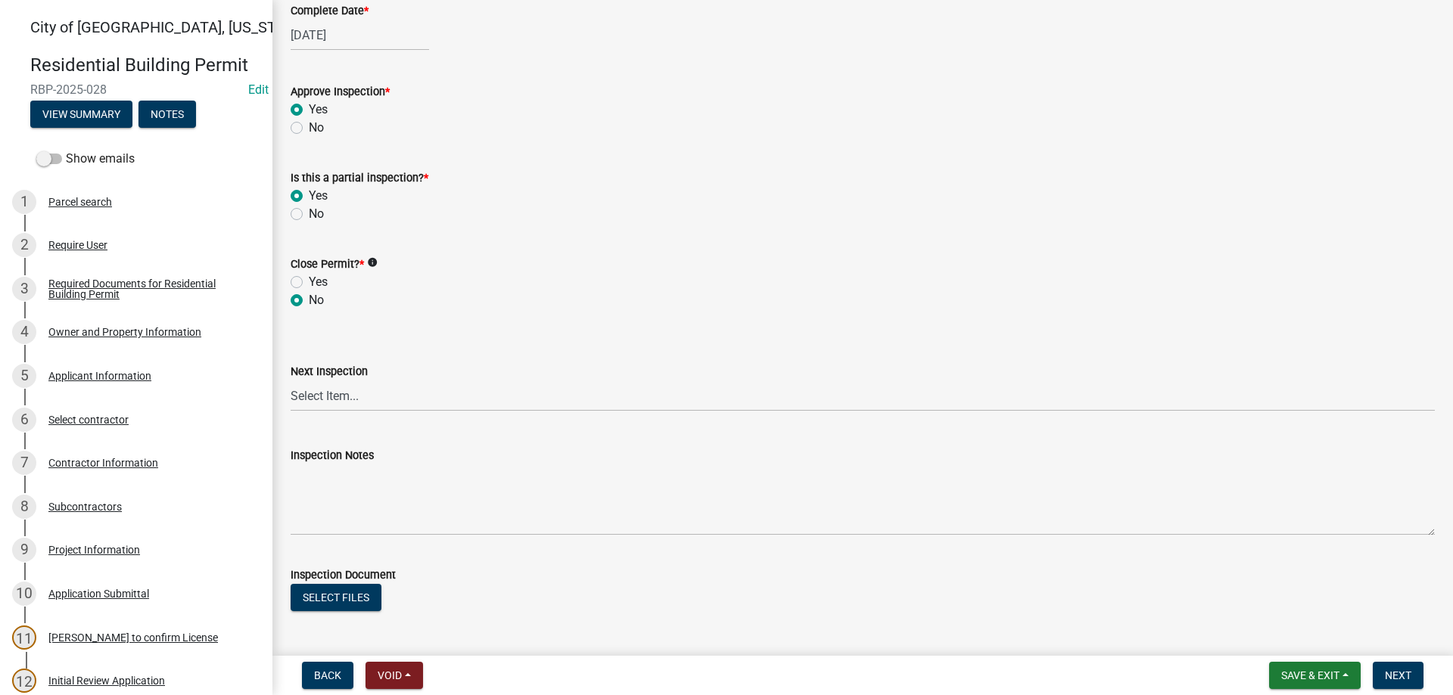
scroll to position [431, 0]
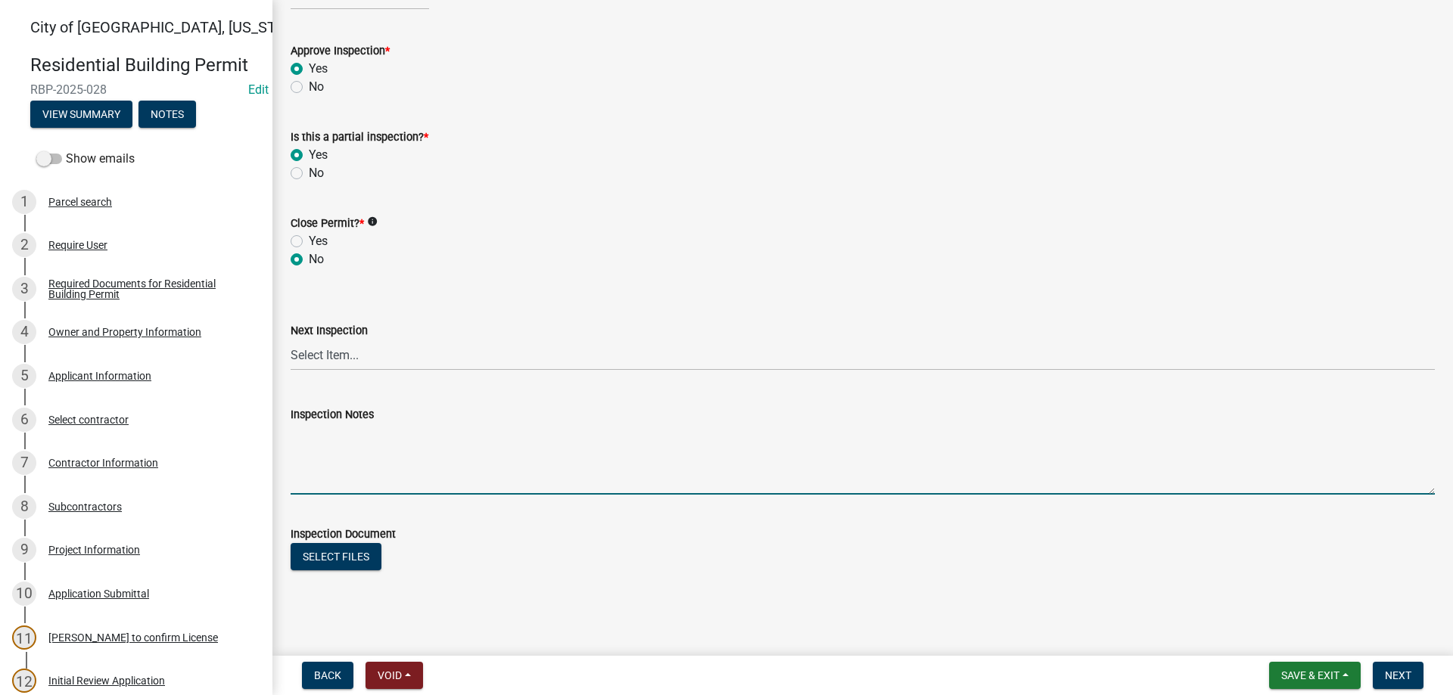
click at [339, 458] on textarea "Inspection Notes" at bounding box center [863, 459] width 1144 height 71
type textarea "Need to verify brackets, bearing points on I joists blocking at stairway and pa…"
click at [1397, 673] on span "Next" at bounding box center [1398, 676] width 26 height 12
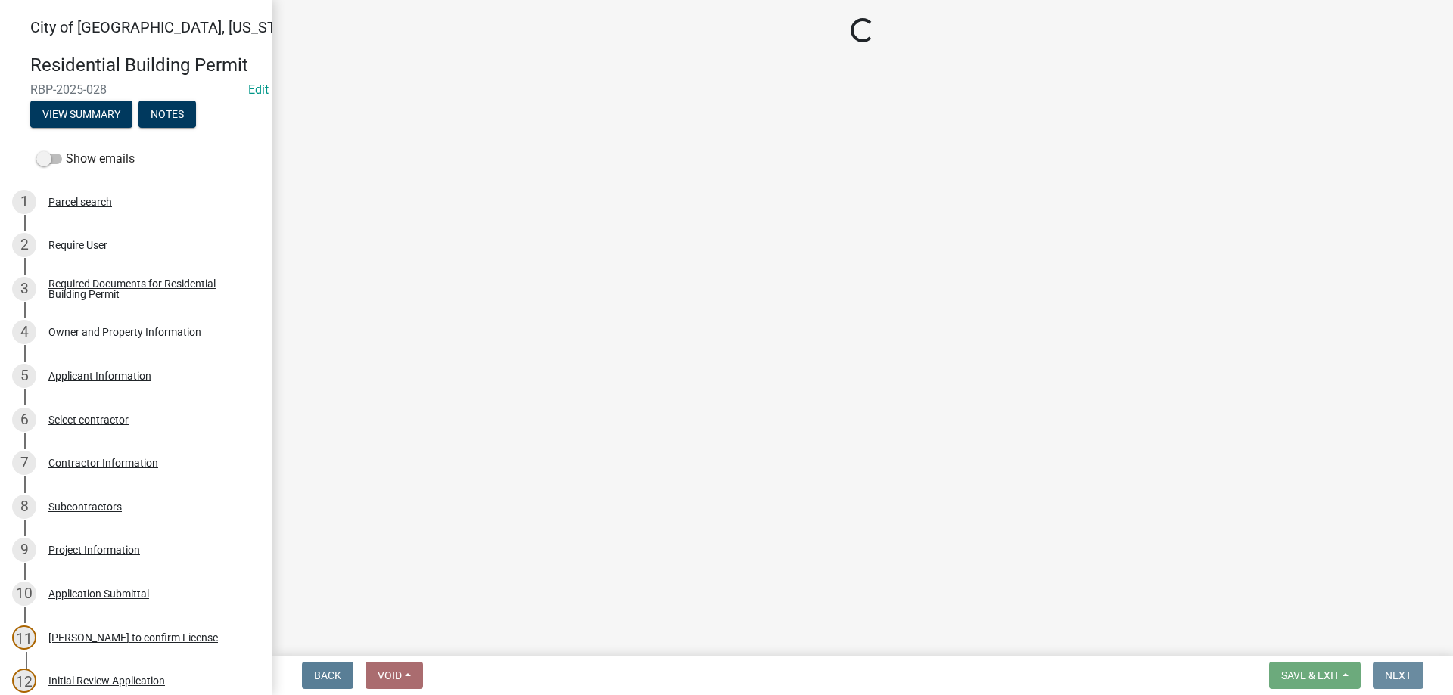
scroll to position [0, 0]
select select "805d55ac-e238-4e04-8f8e-acc067f36c3e"
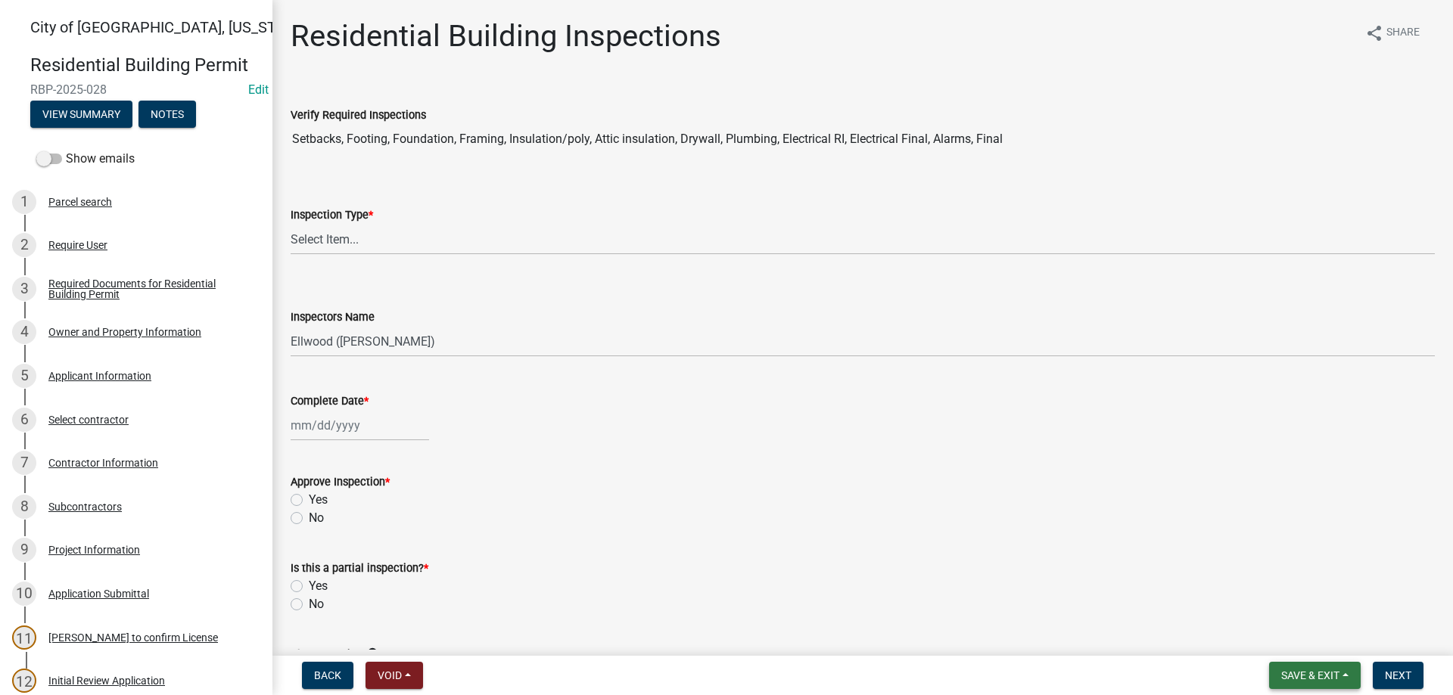
click at [1290, 675] on span "Save & Exit" at bounding box center [1310, 676] width 58 height 12
click at [1282, 637] on button "Save & Exit" at bounding box center [1299, 636] width 121 height 36
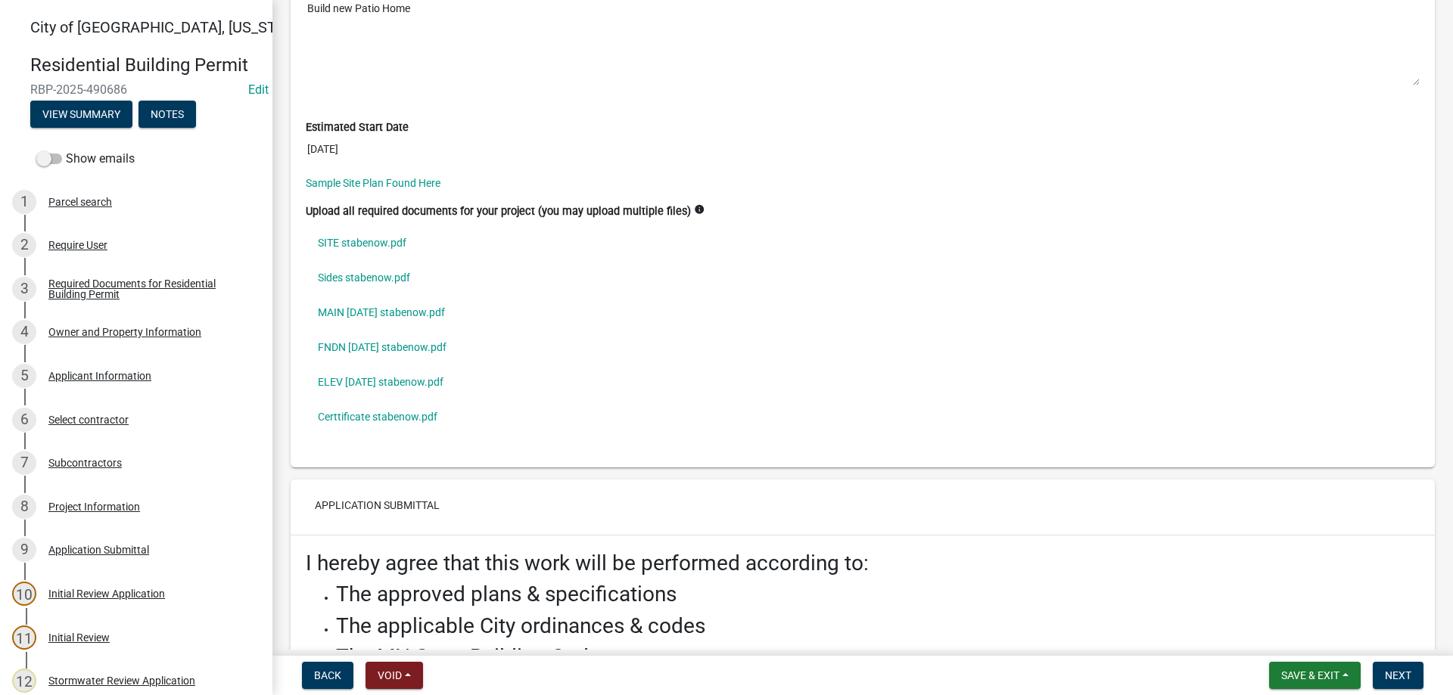
scroll to position [4399, 0]
click at [384, 239] on link "SITE stabenow.pdf" at bounding box center [863, 242] width 1114 height 35
click at [378, 273] on link "Sides stabenow.pdf" at bounding box center [863, 277] width 1114 height 35
click at [396, 319] on link "MAIN 9.26.25 stabenow.pdf" at bounding box center [863, 311] width 1114 height 35
click at [404, 345] on link "FNDN 9.26.25 stabenow.pdf" at bounding box center [863, 346] width 1114 height 35
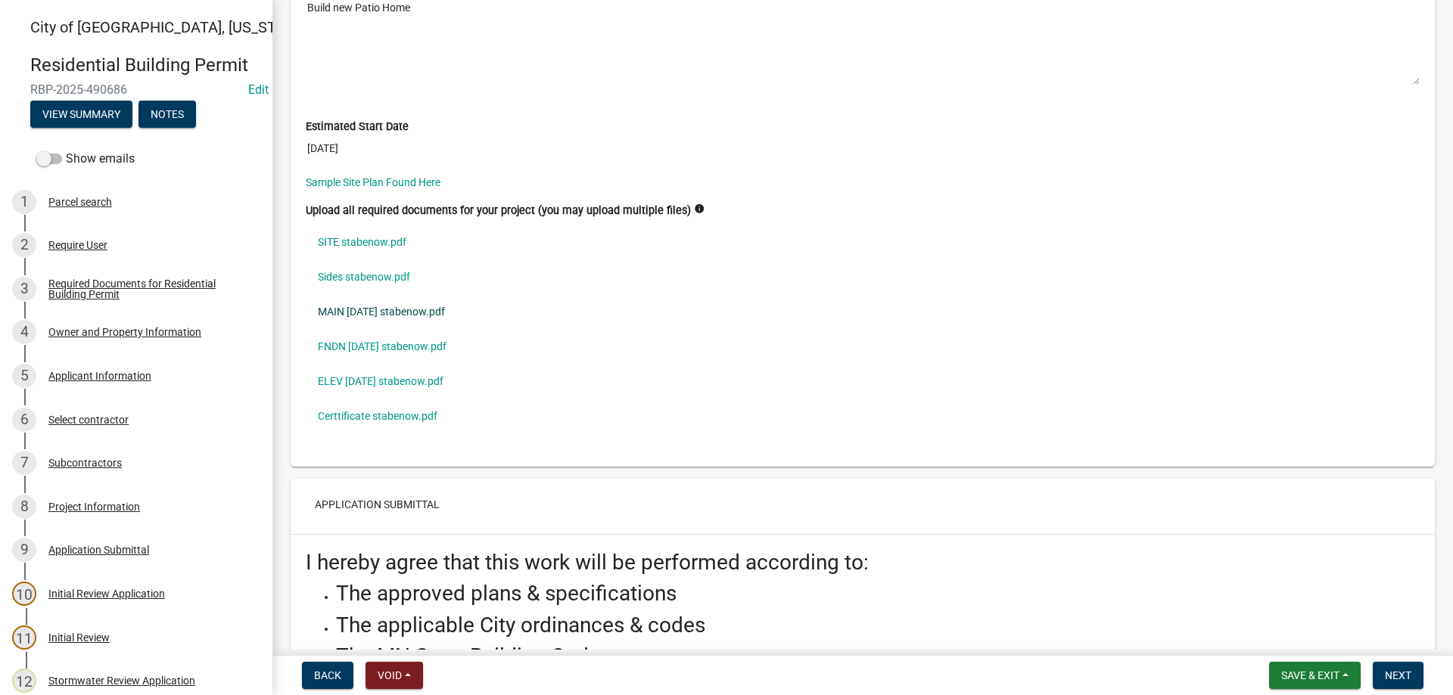
click at [378, 312] on link "MAIN 9.26.25 stabenow.pdf" at bounding box center [863, 311] width 1114 height 35
click at [393, 378] on link "ELEV 9.26.25 stabenow.pdf" at bounding box center [863, 381] width 1114 height 35
click at [394, 411] on link "Certtificate stabenow.pdf" at bounding box center [863, 416] width 1114 height 35
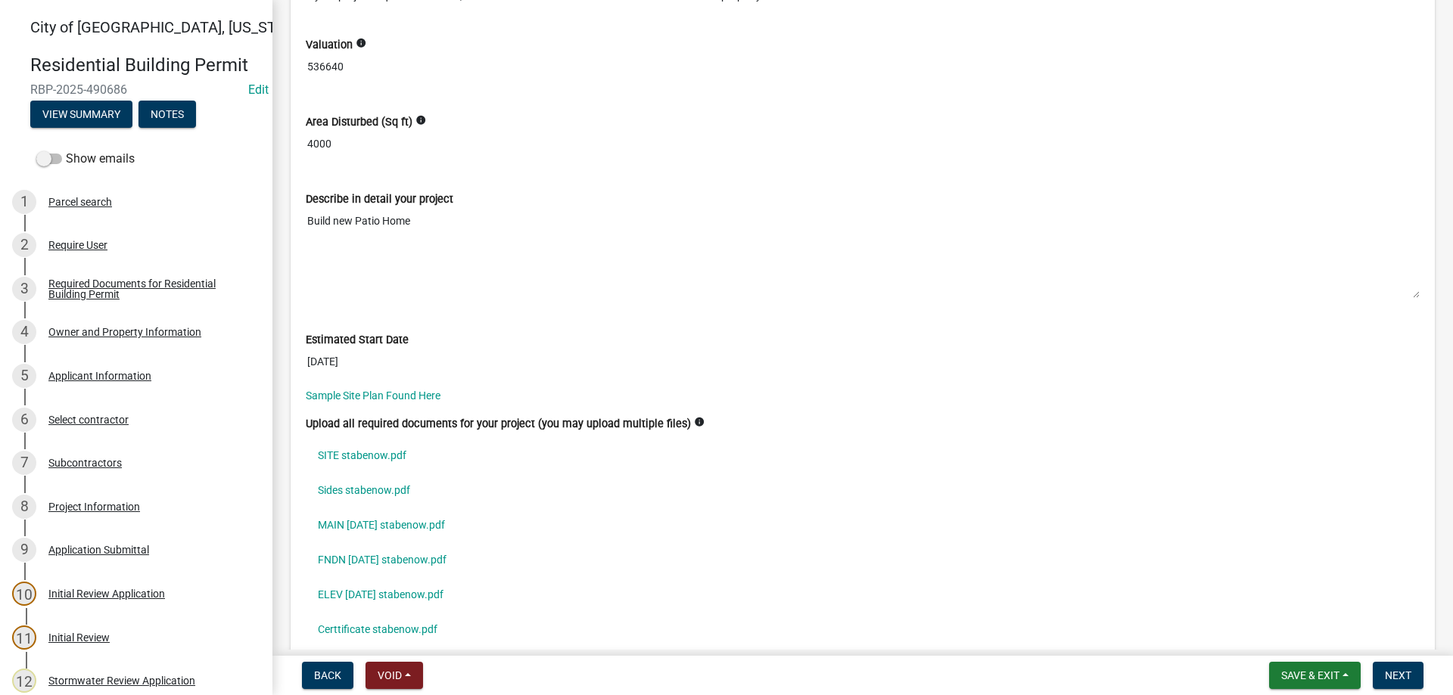
scroll to position [4218, 0]
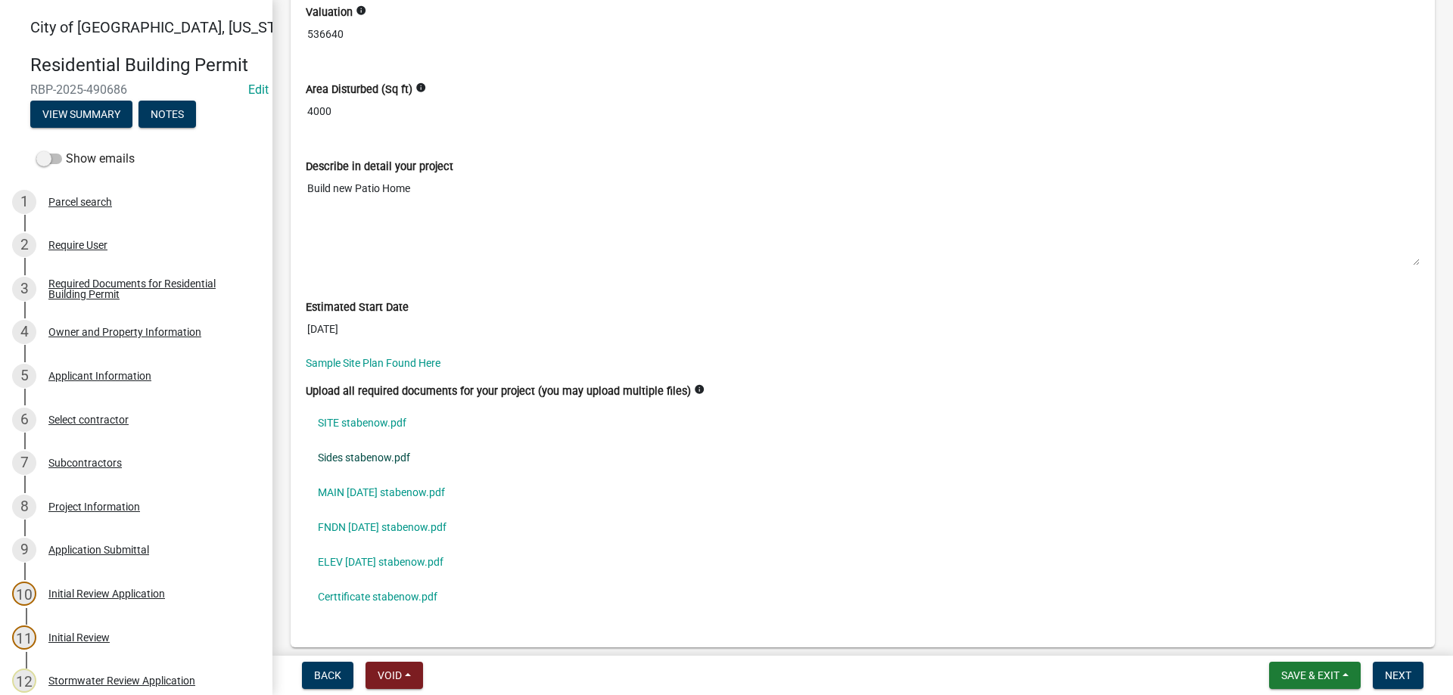
click at [396, 456] on link "Sides stabenow.pdf" at bounding box center [863, 457] width 1114 height 35
click at [381, 459] on link "Sides stabenow.pdf" at bounding box center [863, 457] width 1114 height 35
click at [369, 523] on link "FNDN 9.26.25 stabenow.pdf" at bounding box center [863, 527] width 1114 height 35
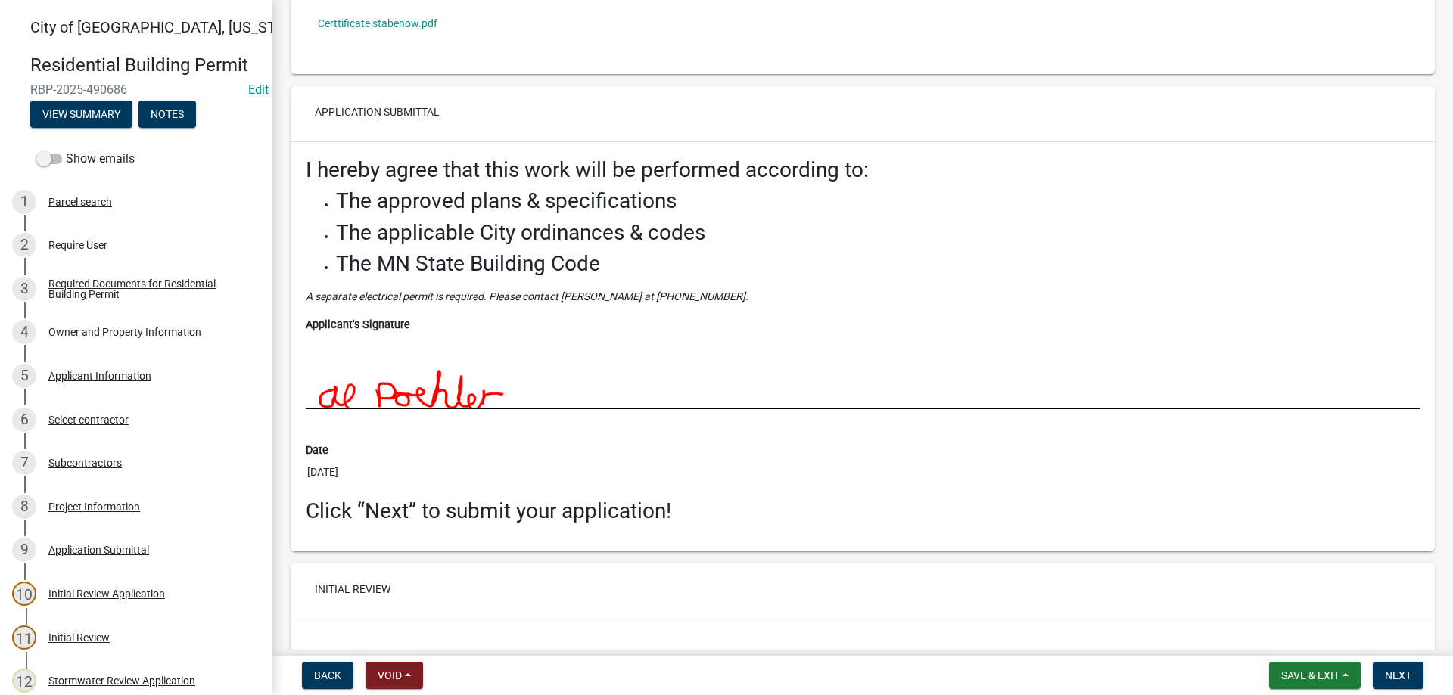
scroll to position [4908, 0]
